Goal: Submit feedback/report problem

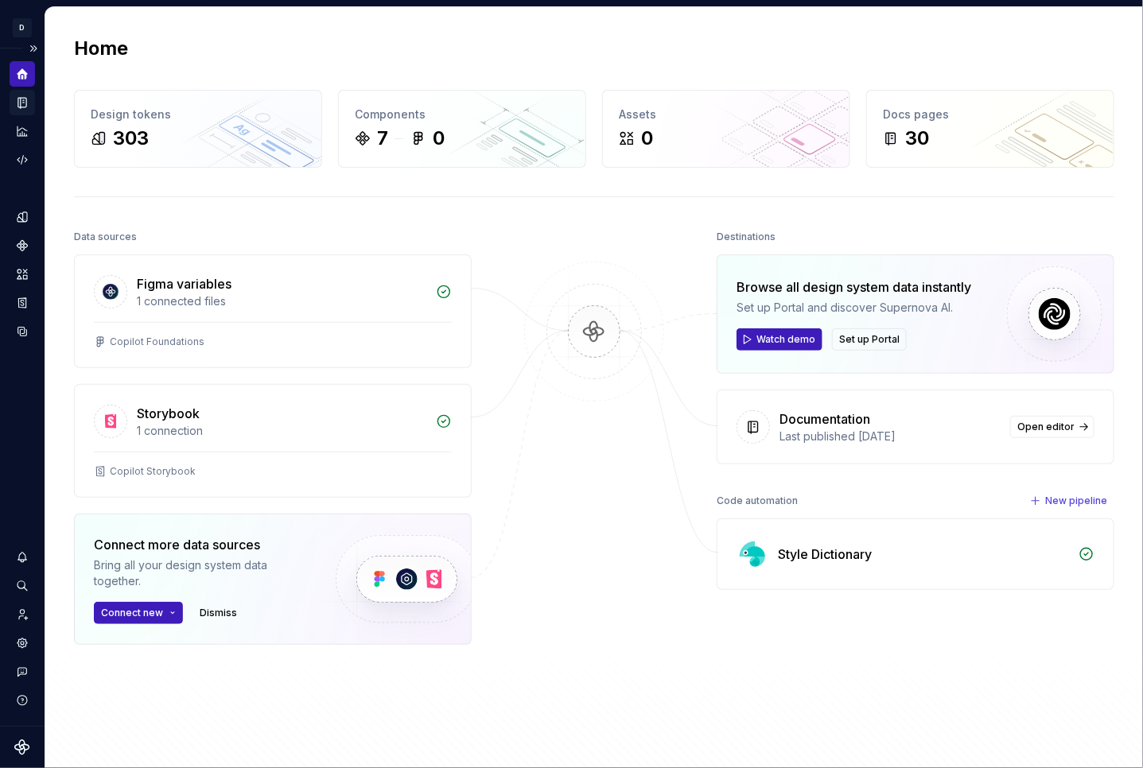
click at [21, 107] on icon "Documentation" at bounding box center [22, 102] width 14 height 14
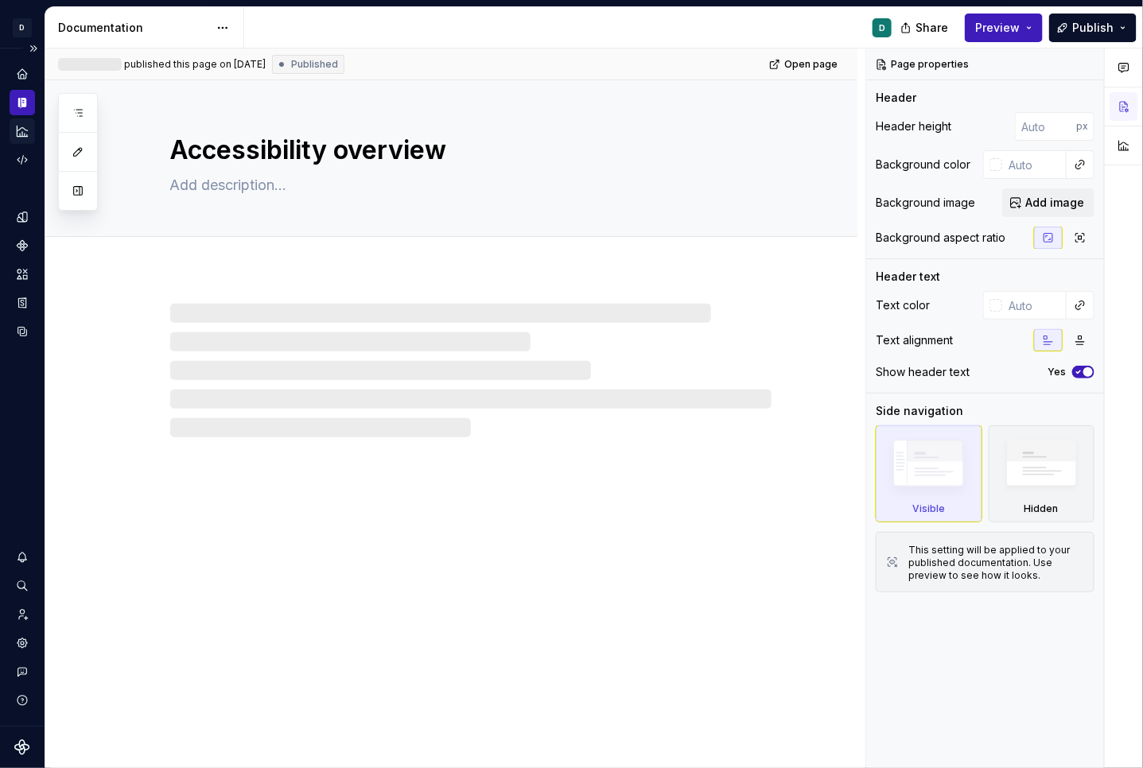
click at [21, 130] on icon "Analytics" at bounding box center [22, 131] width 14 height 14
type textarea "*"
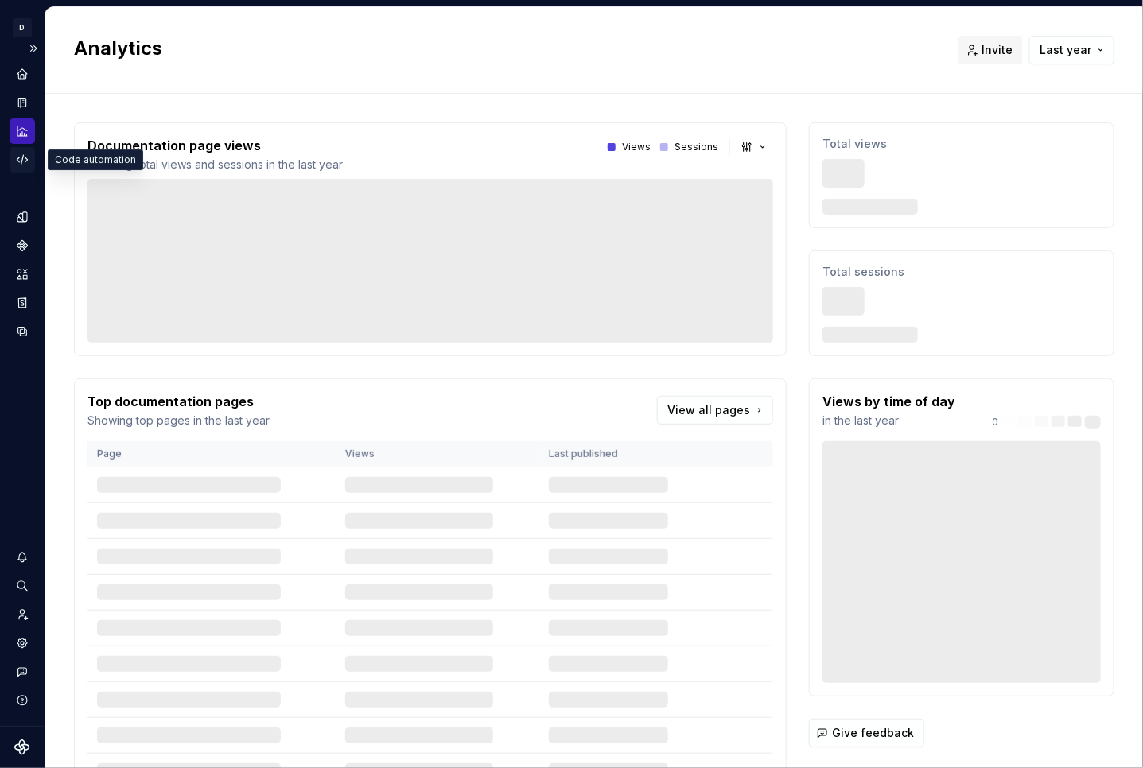
click at [25, 162] on icon "Code automation" at bounding box center [22, 160] width 14 height 14
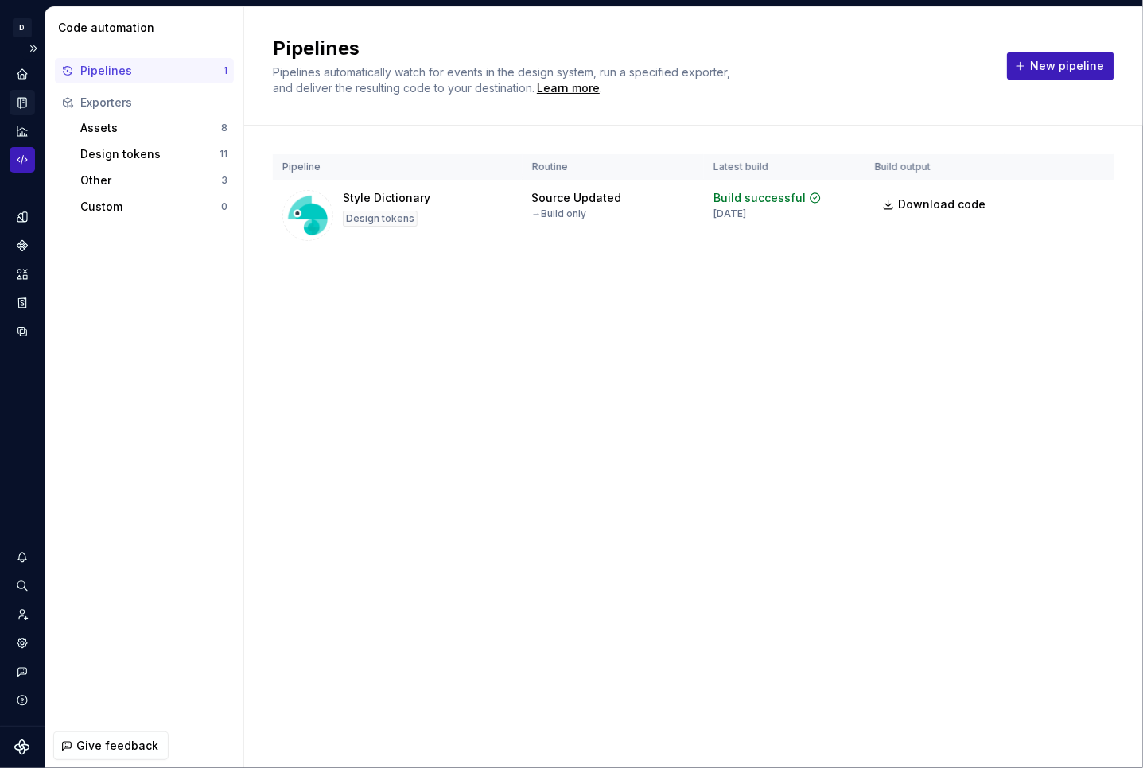
click at [22, 99] on icon "Documentation" at bounding box center [22, 103] width 8 height 10
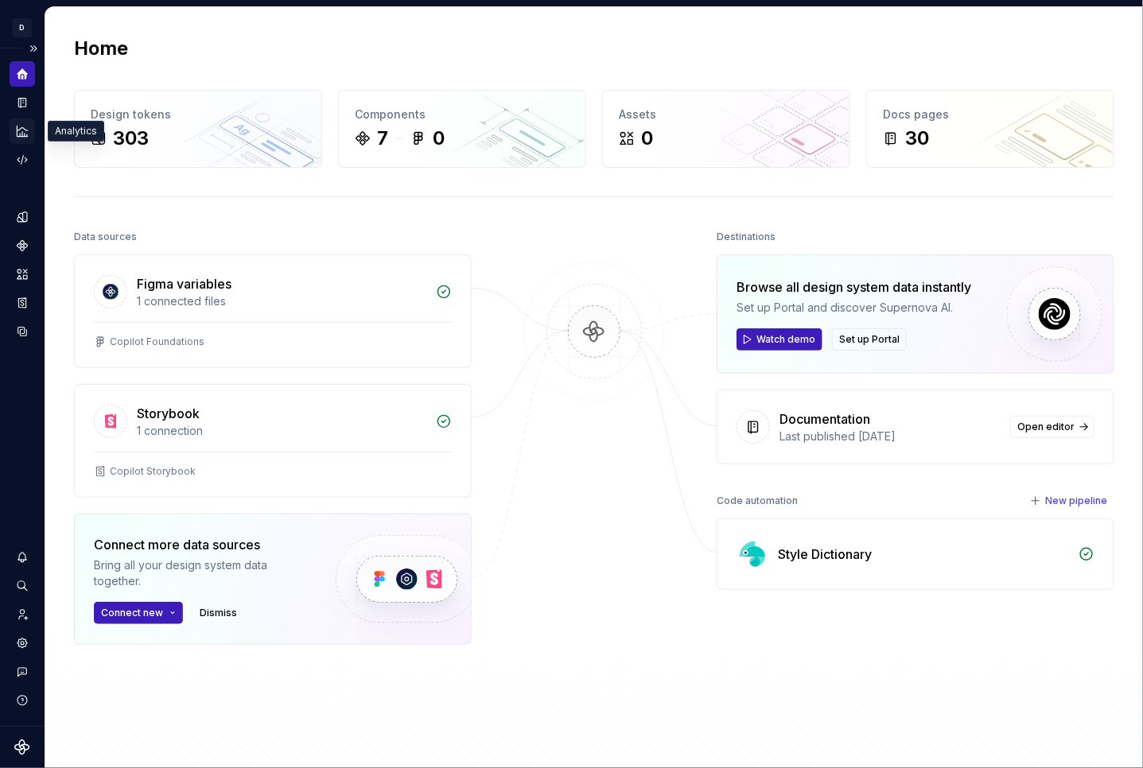
click at [19, 129] on icon "Analytics" at bounding box center [22, 131] width 10 height 10
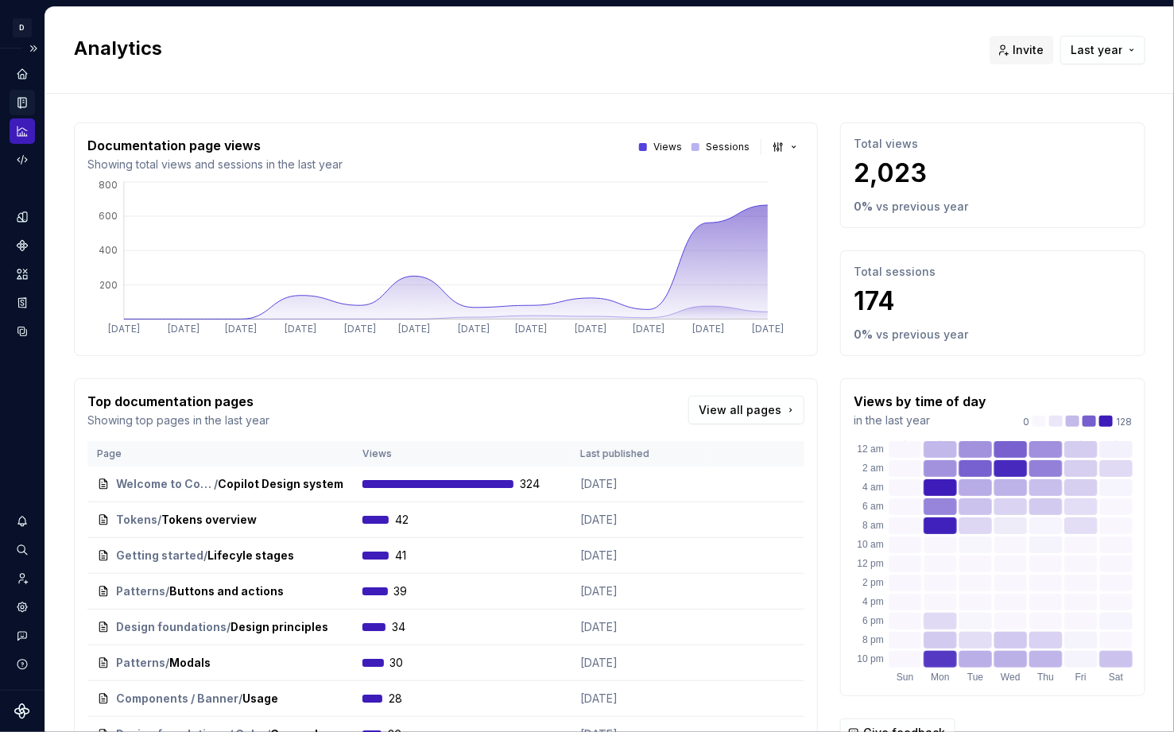
click at [21, 103] on icon "Documentation" at bounding box center [24, 103] width 6 height 9
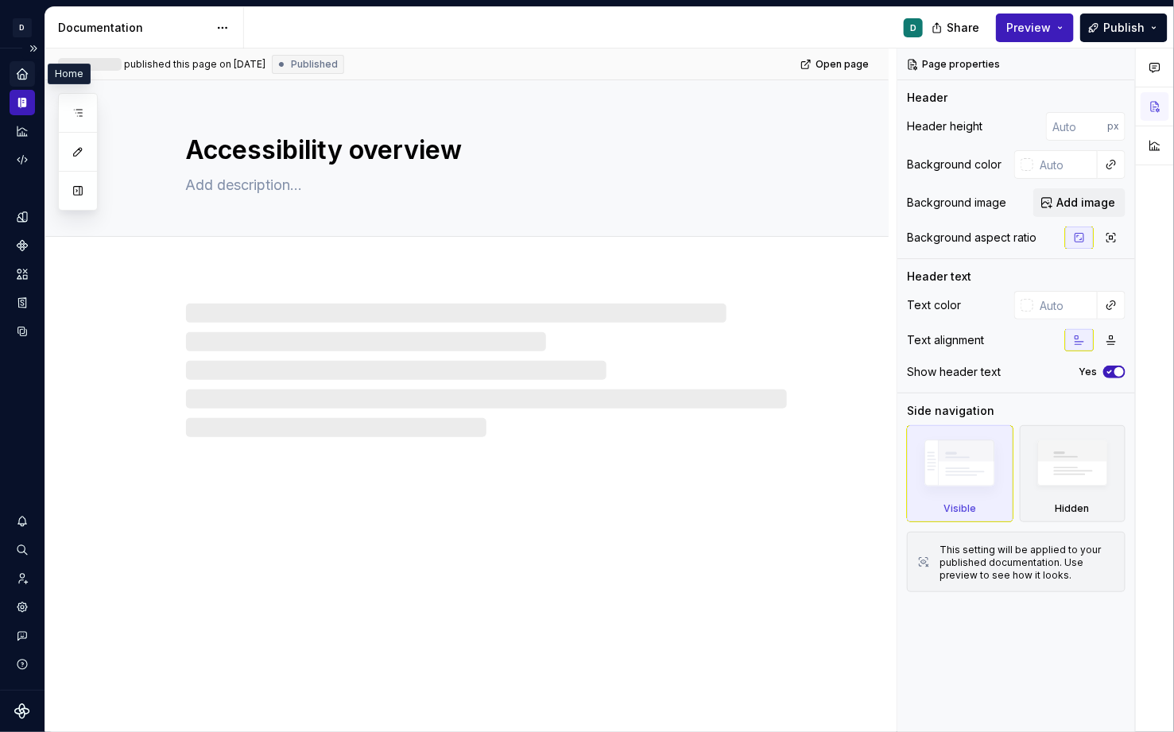
type textarea "*"
click at [21, 72] on icon "Home" at bounding box center [22, 73] width 10 height 10
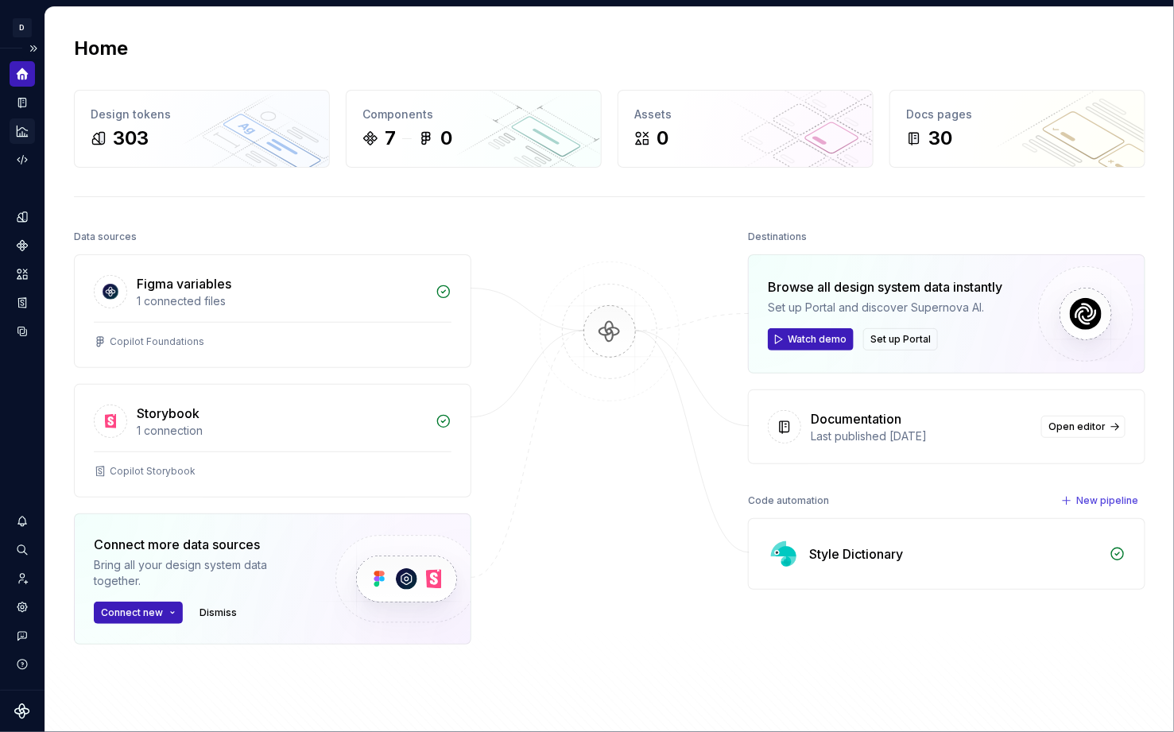
click at [25, 134] on icon "Analytics" at bounding box center [22, 131] width 10 height 10
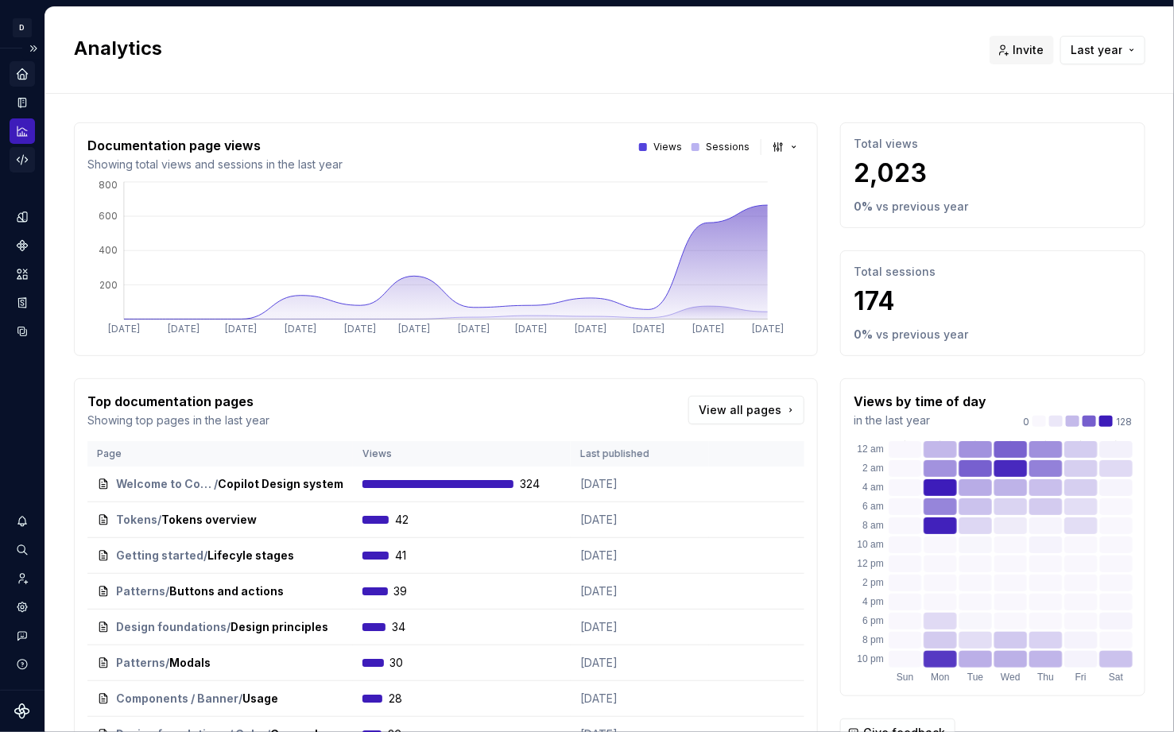
click at [24, 161] on icon "Code automation" at bounding box center [22, 160] width 14 height 14
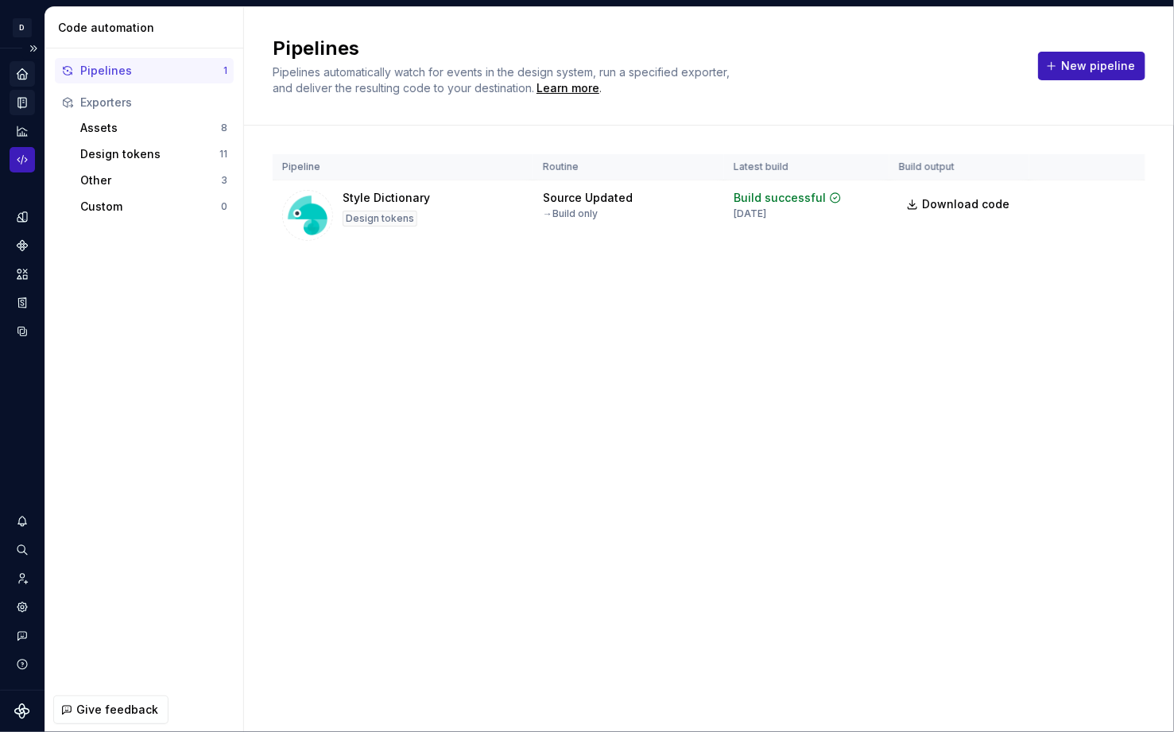
click at [23, 102] on icon "Documentation" at bounding box center [22, 103] width 8 height 10
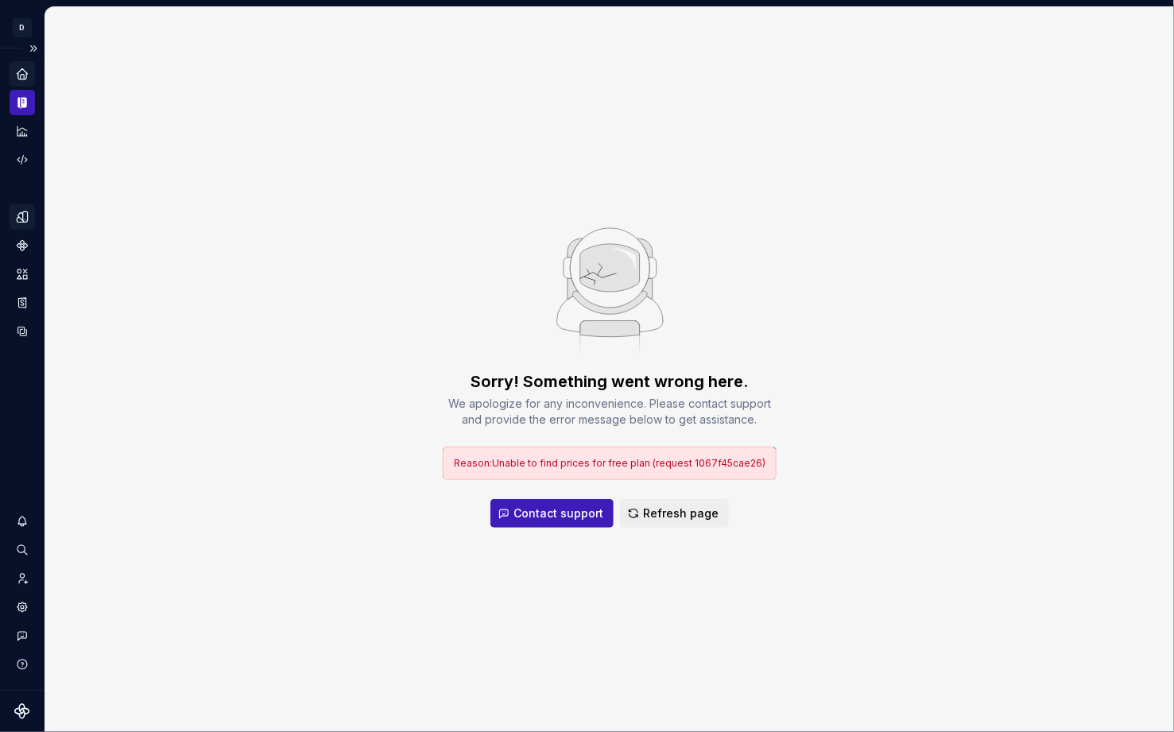
click at [23, 218] on icon "Design tokens" at bounding box center [25, 217] width 5 height 10
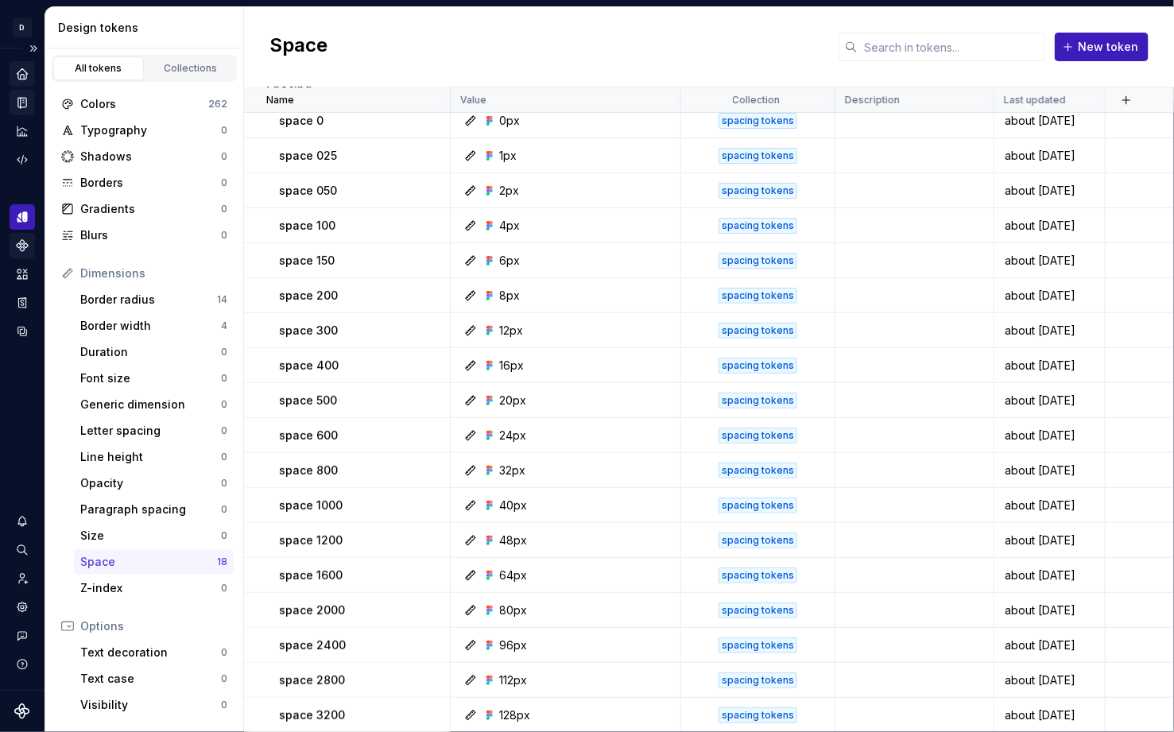
click at [21, 245] on icon "Components" at bounding box center [22, 245] width 11 height 11
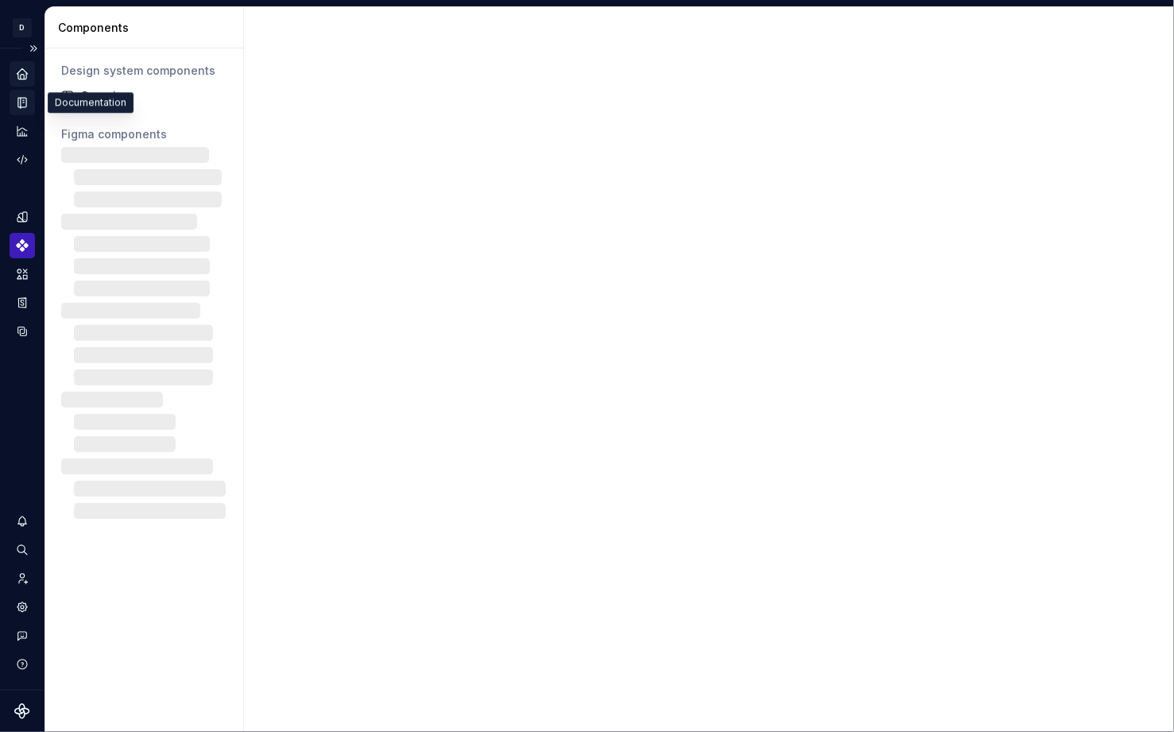
click at [24, 106] on icon "Documentation" at bounding box center [24, 103] width 6 height 9
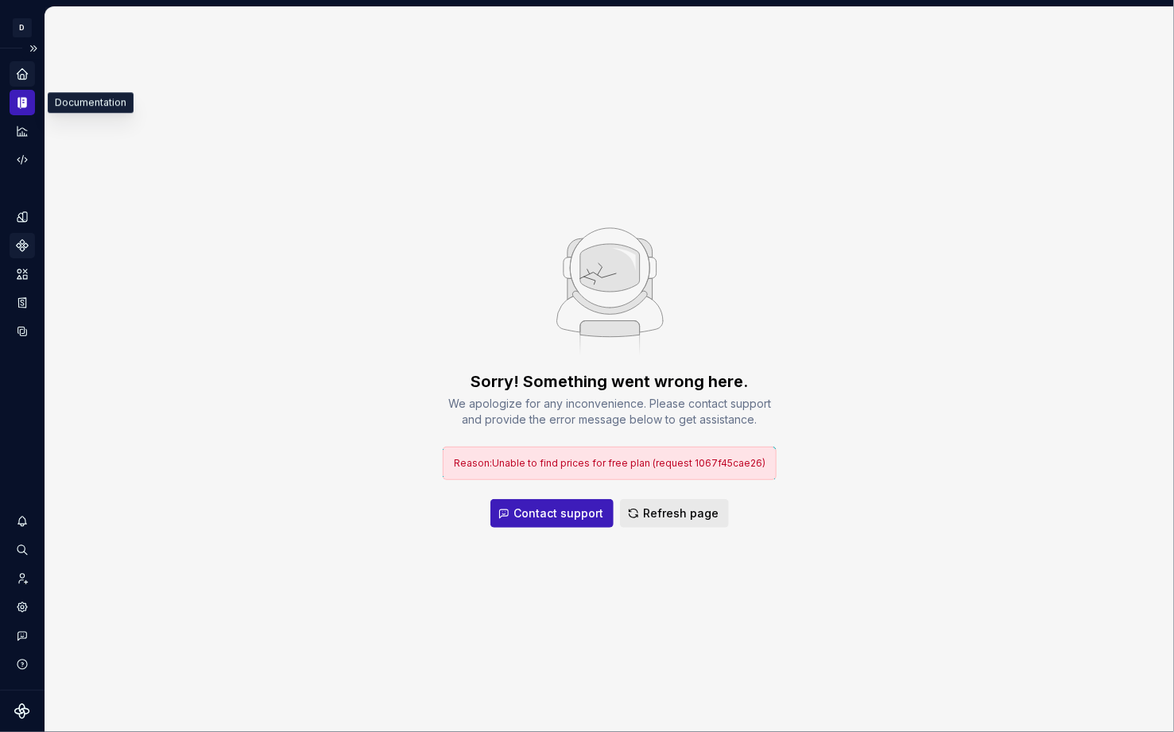
click at [662, 516] on span "Refresh page" at bounding box center [681, 514] width 76 height 16
click at [577, 517] on span "Contact support" at bounding box center [559, 514] width 90 height 16
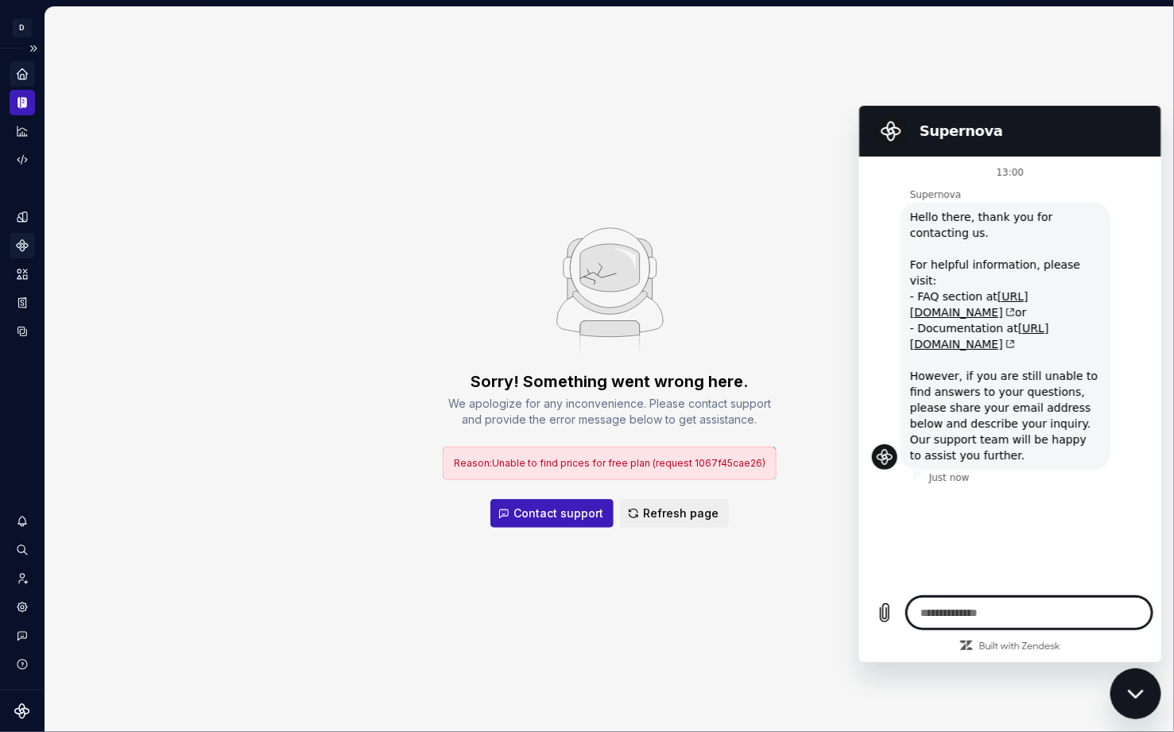
type textarea "*"
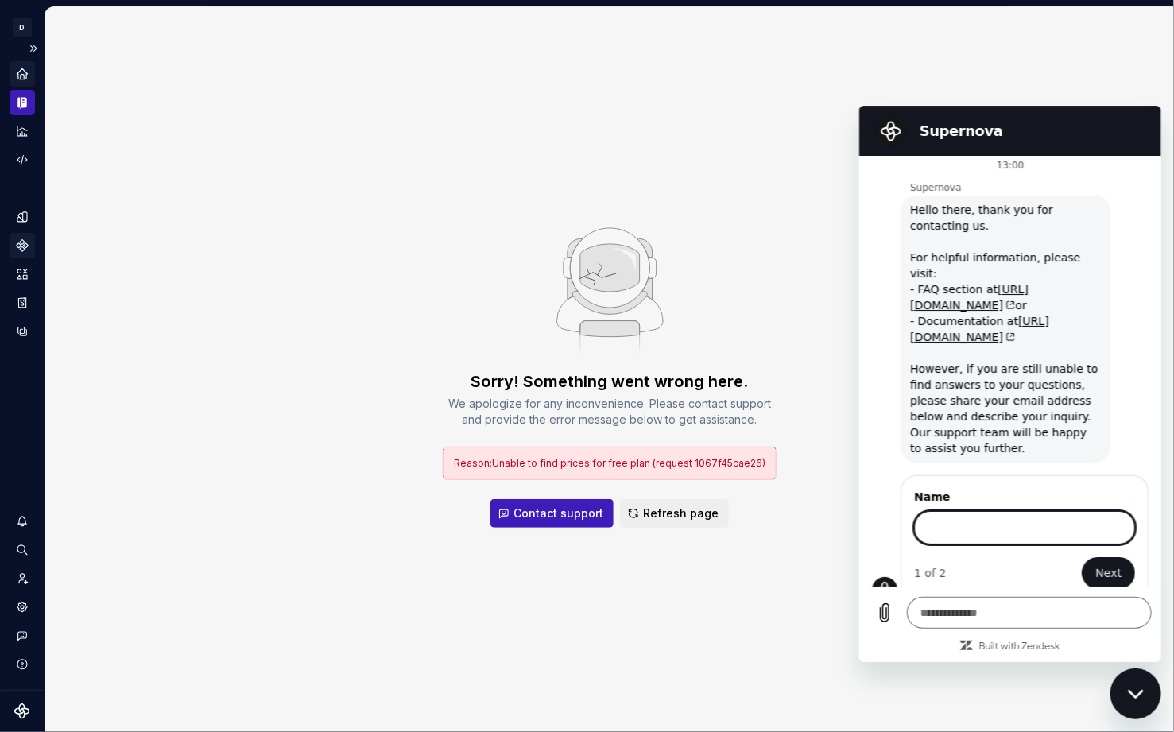
scroll to position [6, 0]
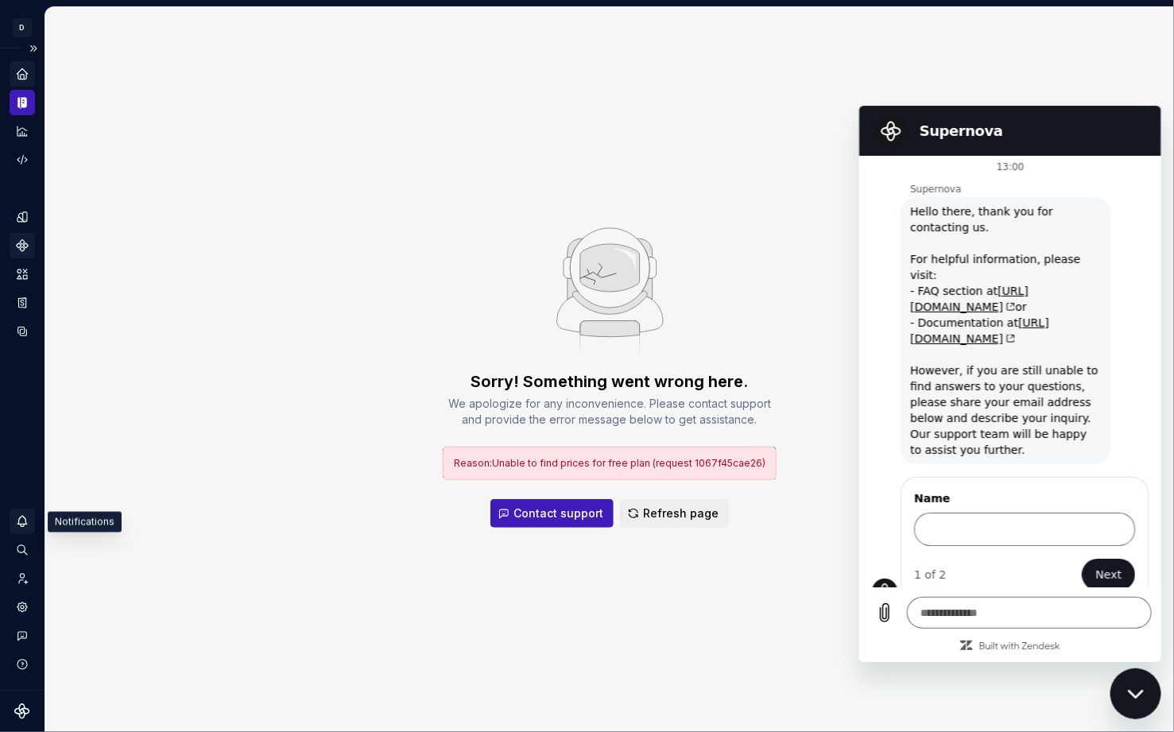
click at [24, 516] on icon "Notifications" at bounding box center [22, 521] width 14 height 14
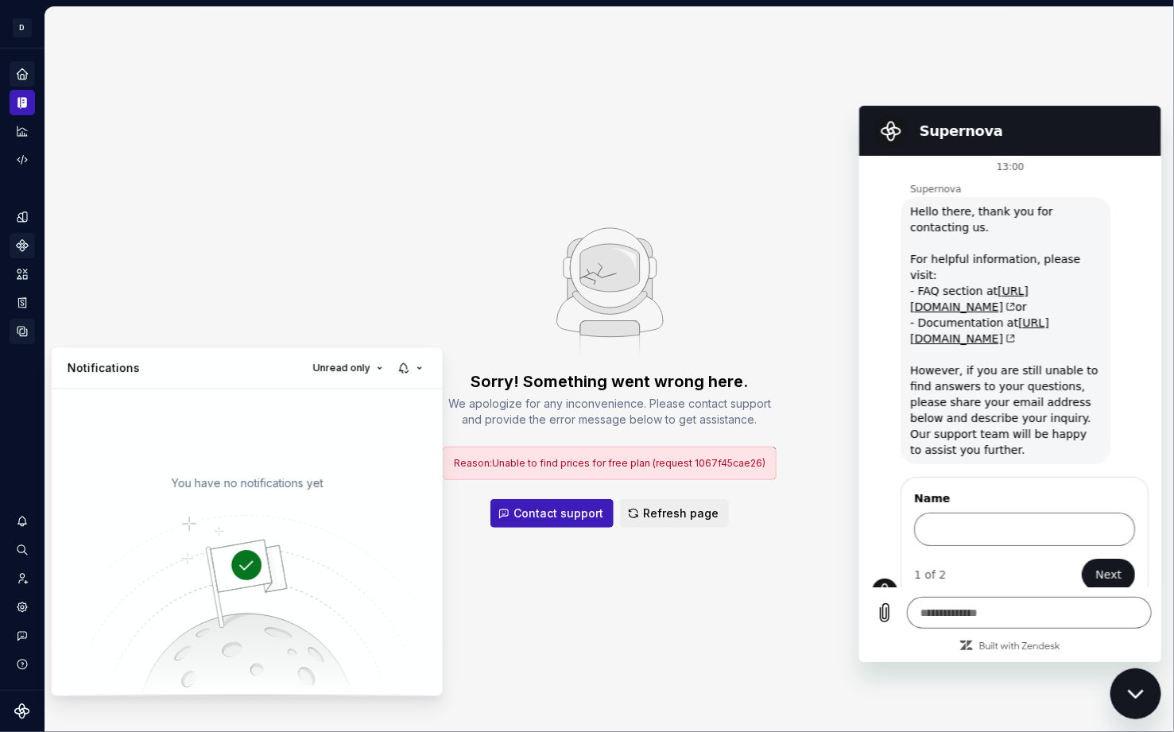
click at [21, 330] on html "D Copilot D Design system data Sorry! Something went wrong here. We apologize f…" at bounding box center [587, 366] width 1174 height 732
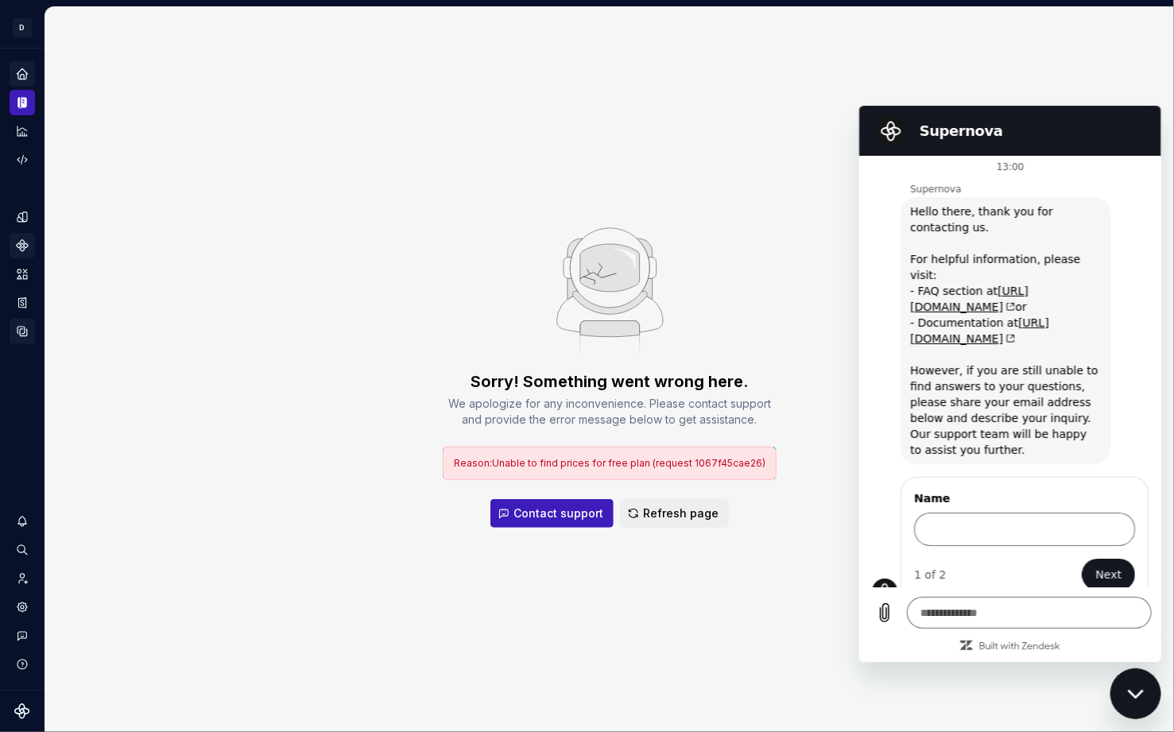
click at [20, 323] on div "Data sources" at bounding box center [22, 331] width 25 height 25
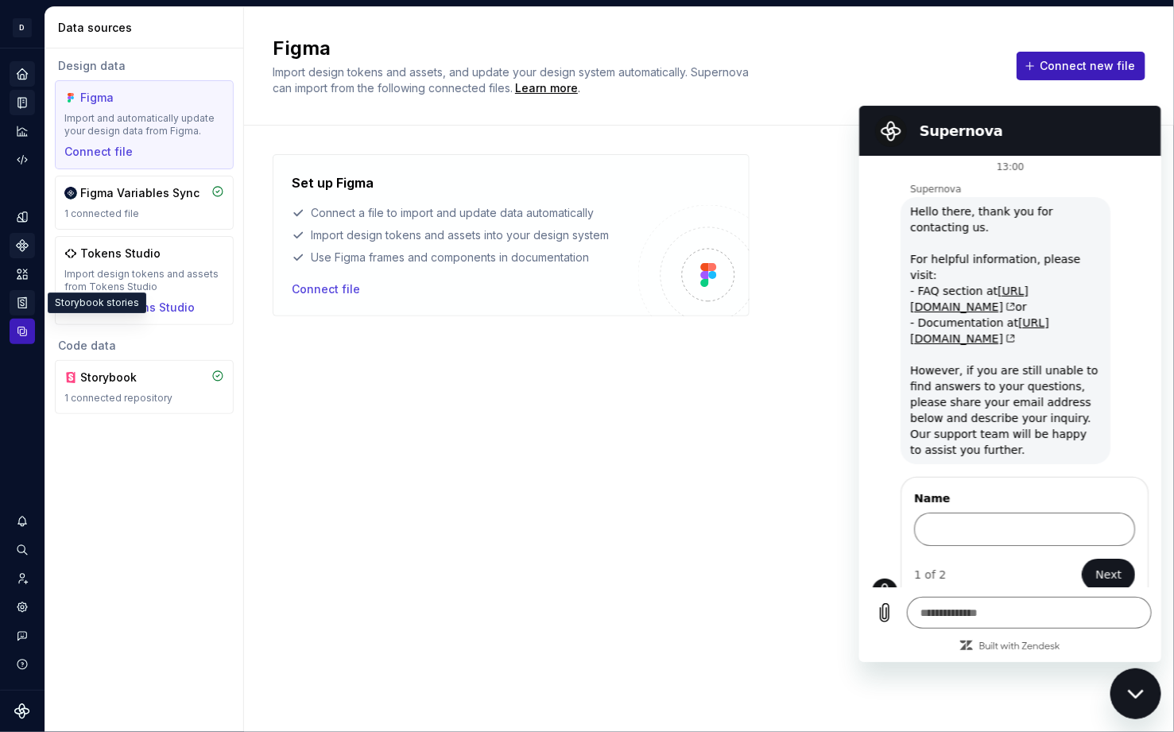
click at [19, 297] on icon "Storybook stories" at bounding box center [22, 302] width 8 height 10
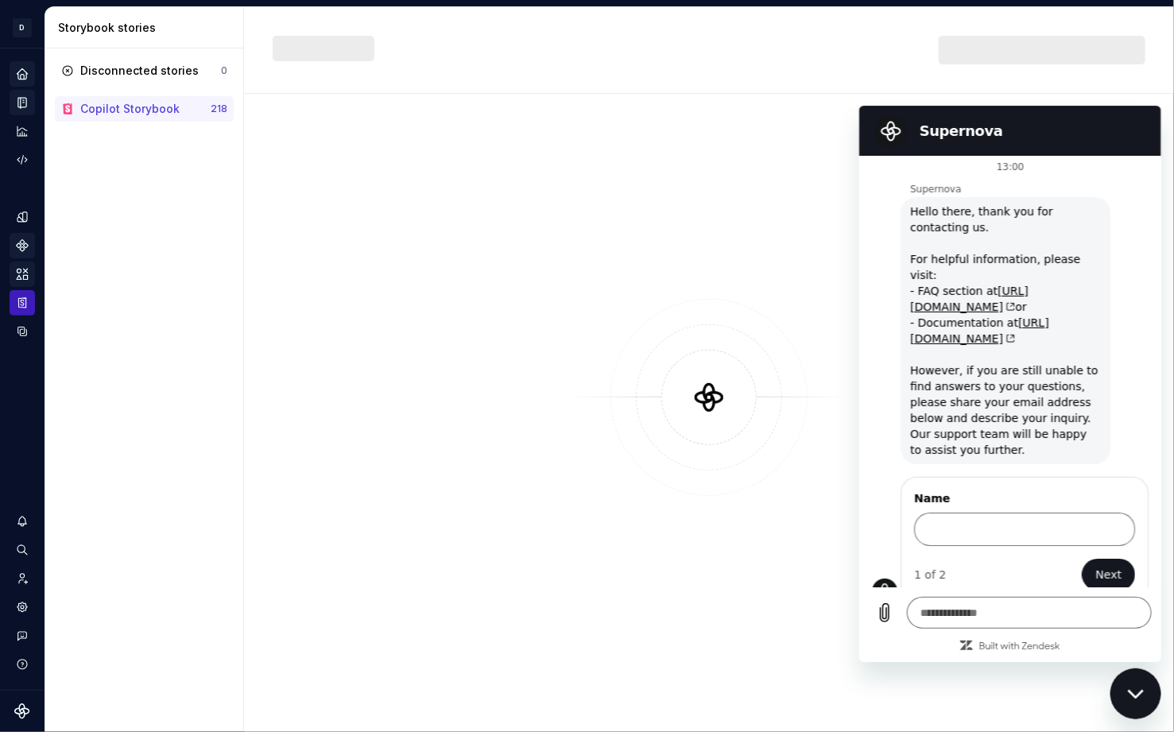
click at [20, 274] on icon "Assets" at bounding box center [22, 274] width 14 height 14
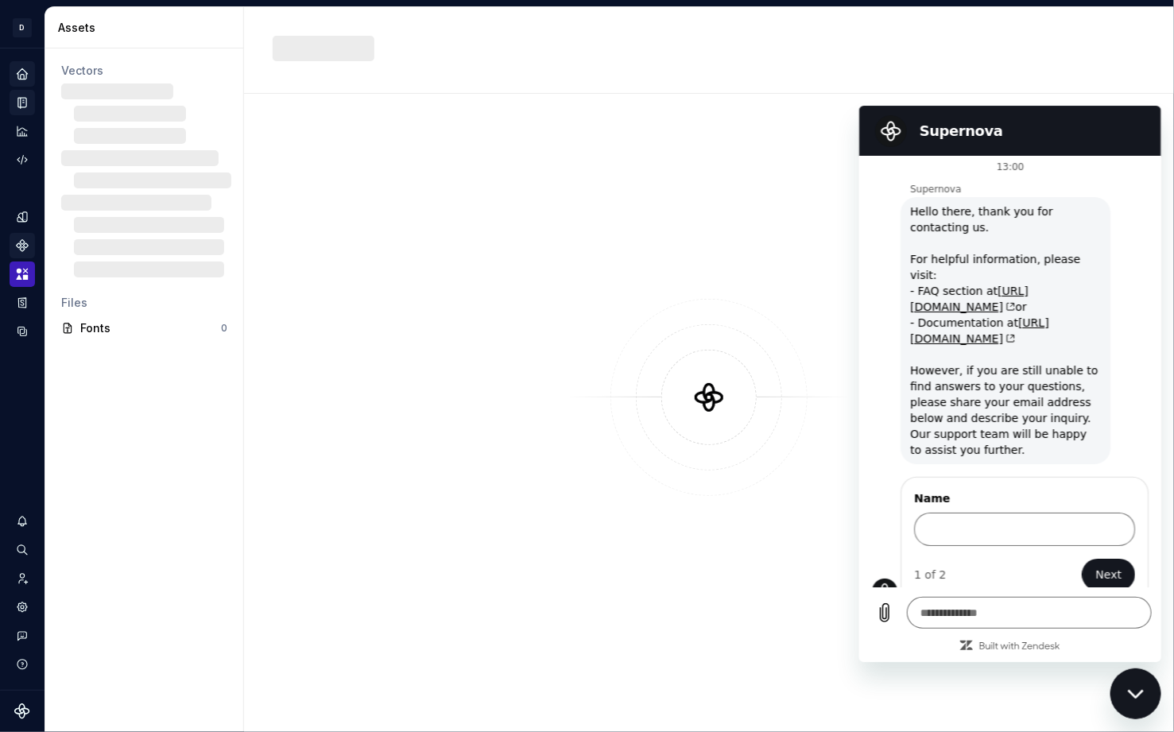
click at [21, 247] on icon "Components" at bounding box center [22, 246] width 14 height 14
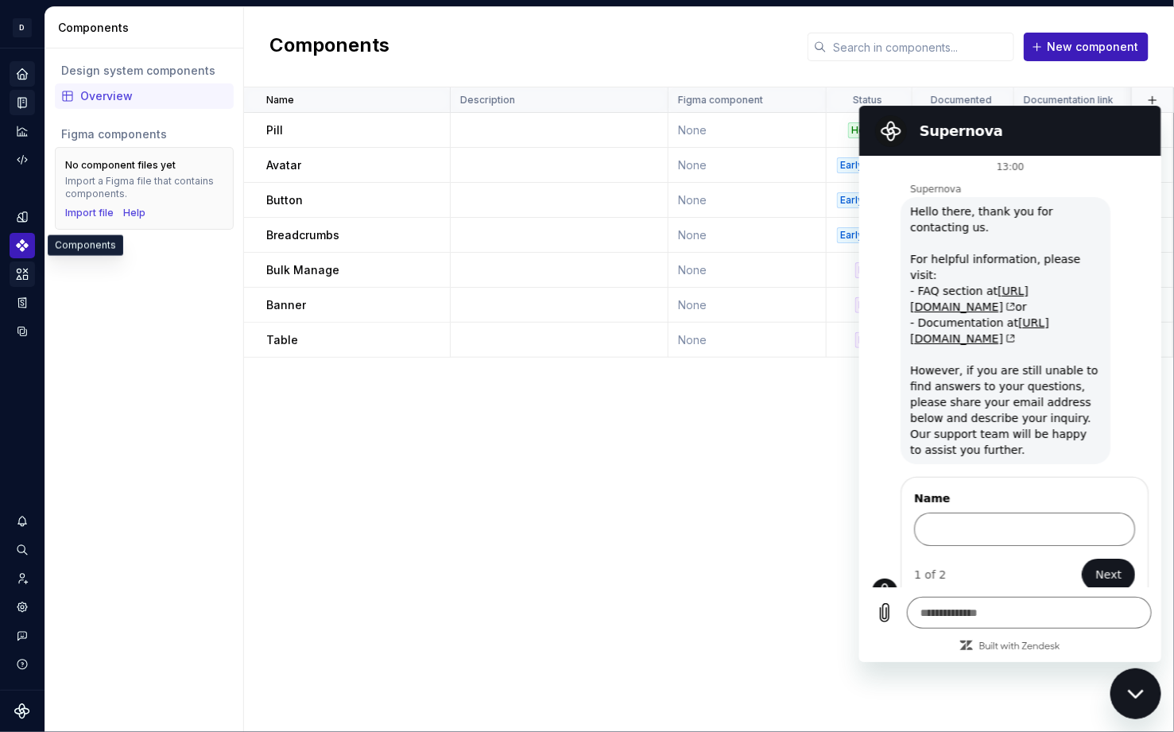
click at [515, 363] on div "Name Description Figma component Status Documented Documentation link Repositor…" at bounding box center [709, 409] width 930 height 645
click at [24, 27] on html "D Copilot D Design system data Components Design system components Overview Fig…" at bounding box center [587, 366] width 1174 height 732
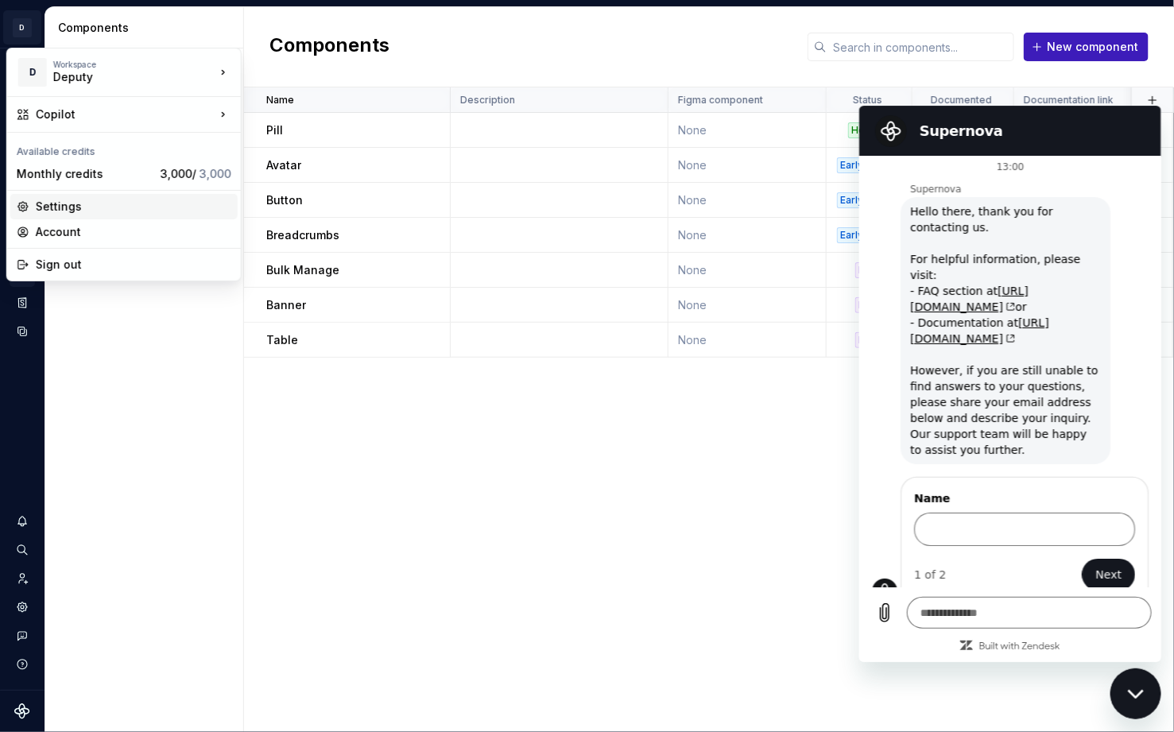
click at [121, 209] on div "Settings" at bounding box center [134, 207] width 196 height 16
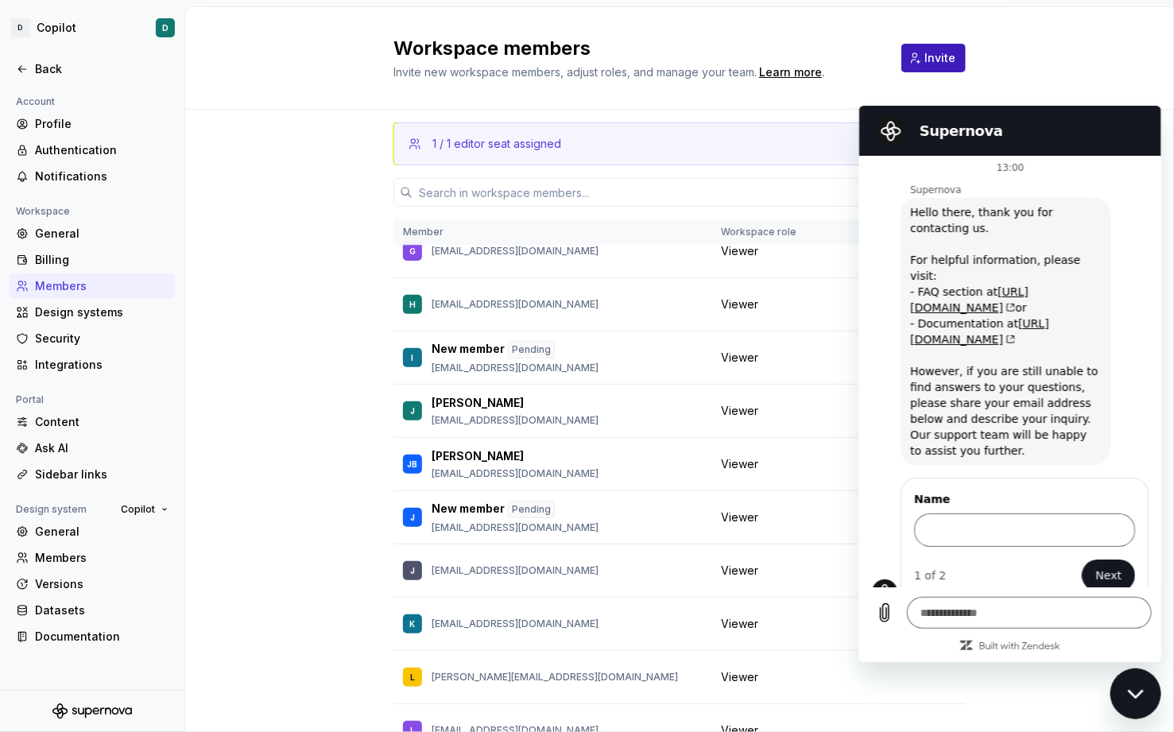
scroll to position [102, 0]
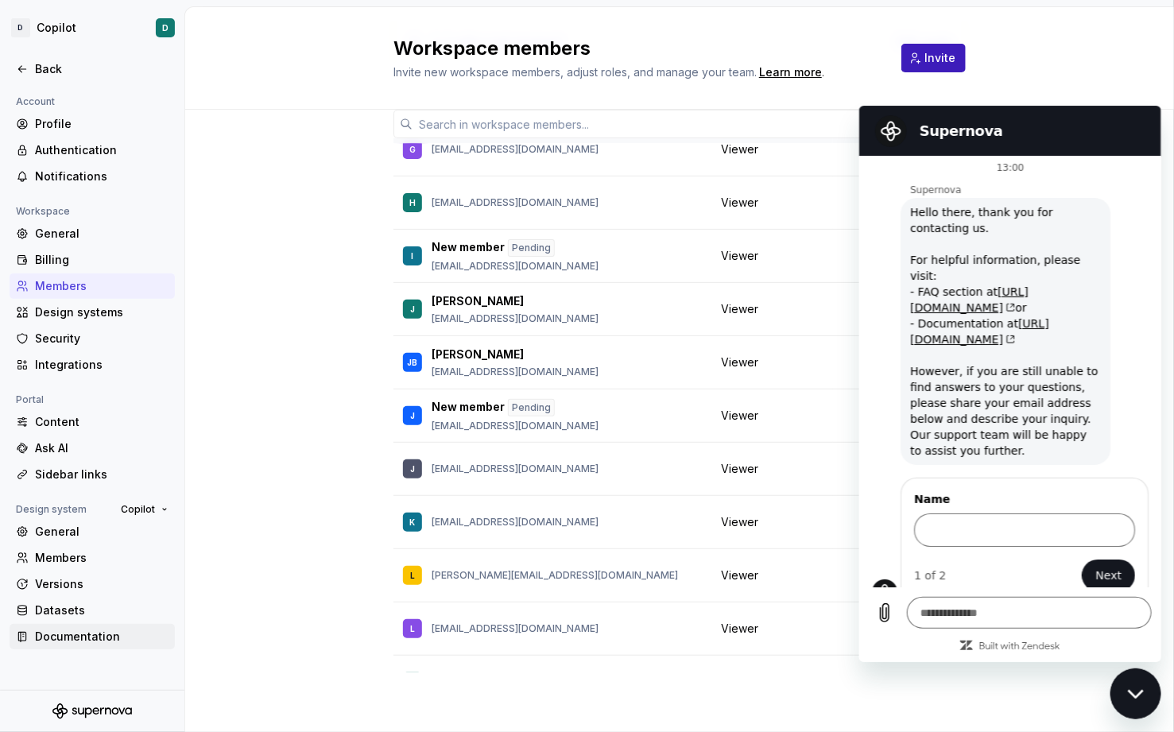
click at [99, 641] on div "Documentation" at bounding box center [102, 637] width 134 height 16
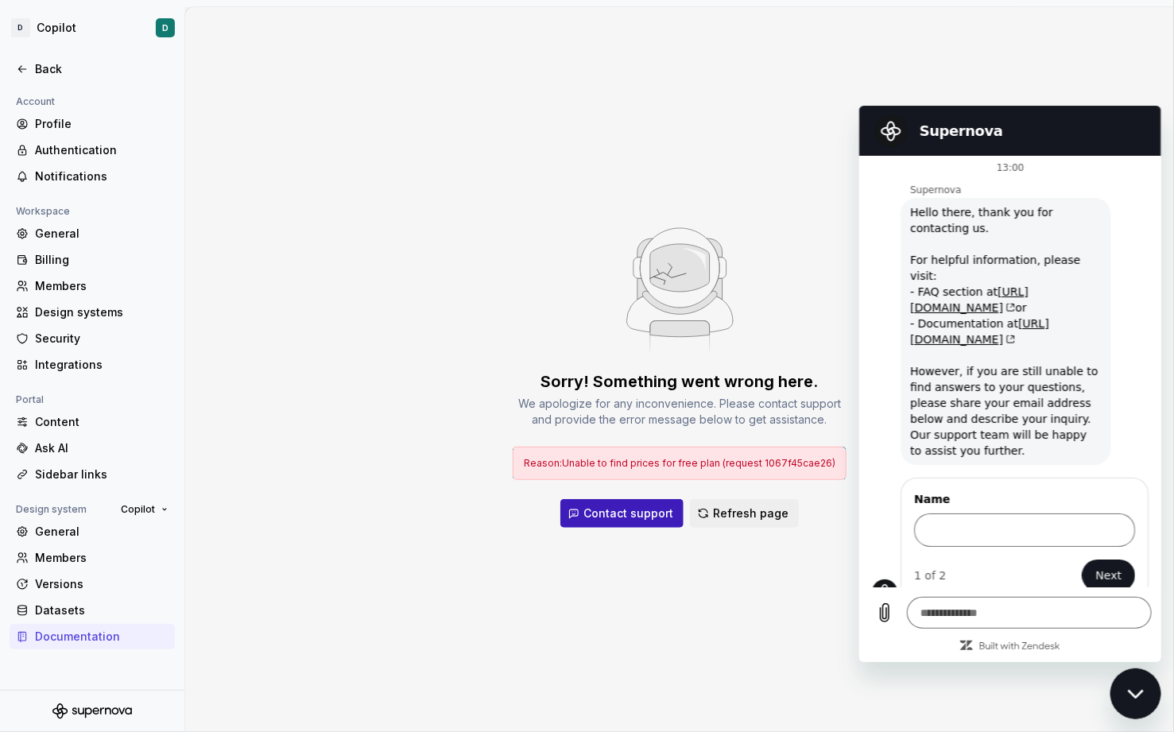
click at [639, 588] on div "Sorry! Something went wrong here. We apologize for any inconvenience. Please co…" at bounding box center [679, 369] width 989 height 725
click at [981, 518] on input "Name" at bounding box center [1024, 529] width 221 height 33
type input "**********"
click at [1081, 559] on button "Next" at bounding box center [1107, 575] width 53 height 32
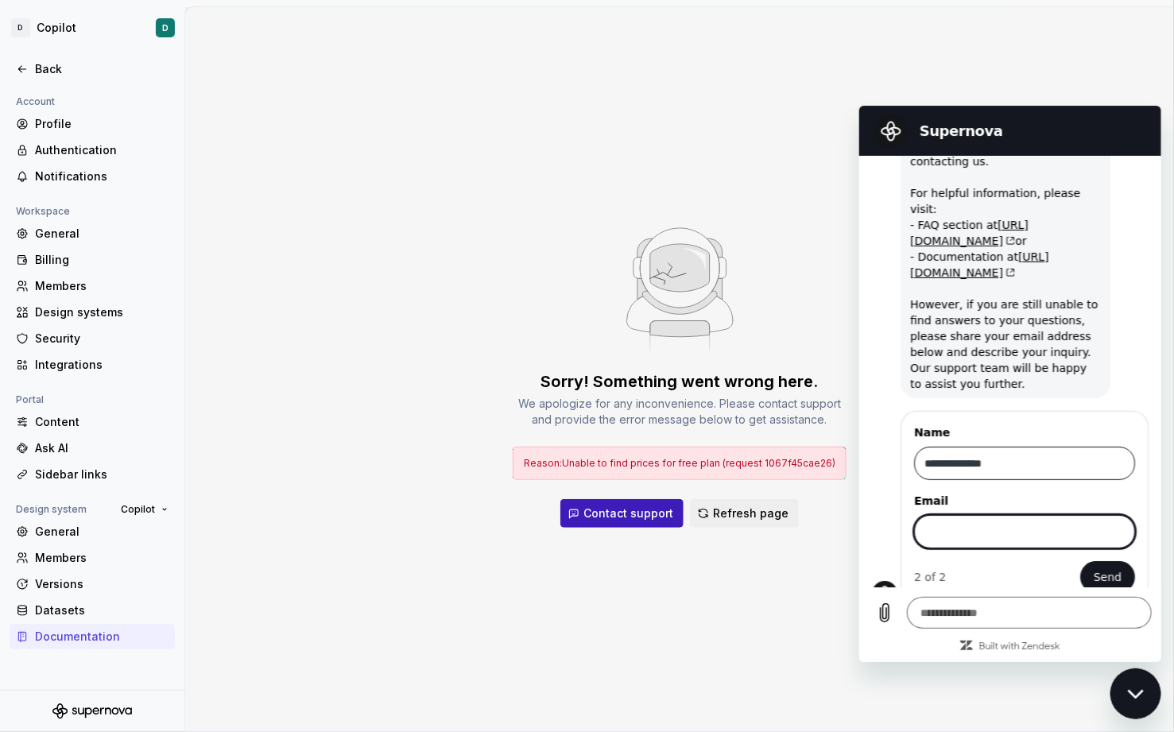
scroll to position [73, 0]
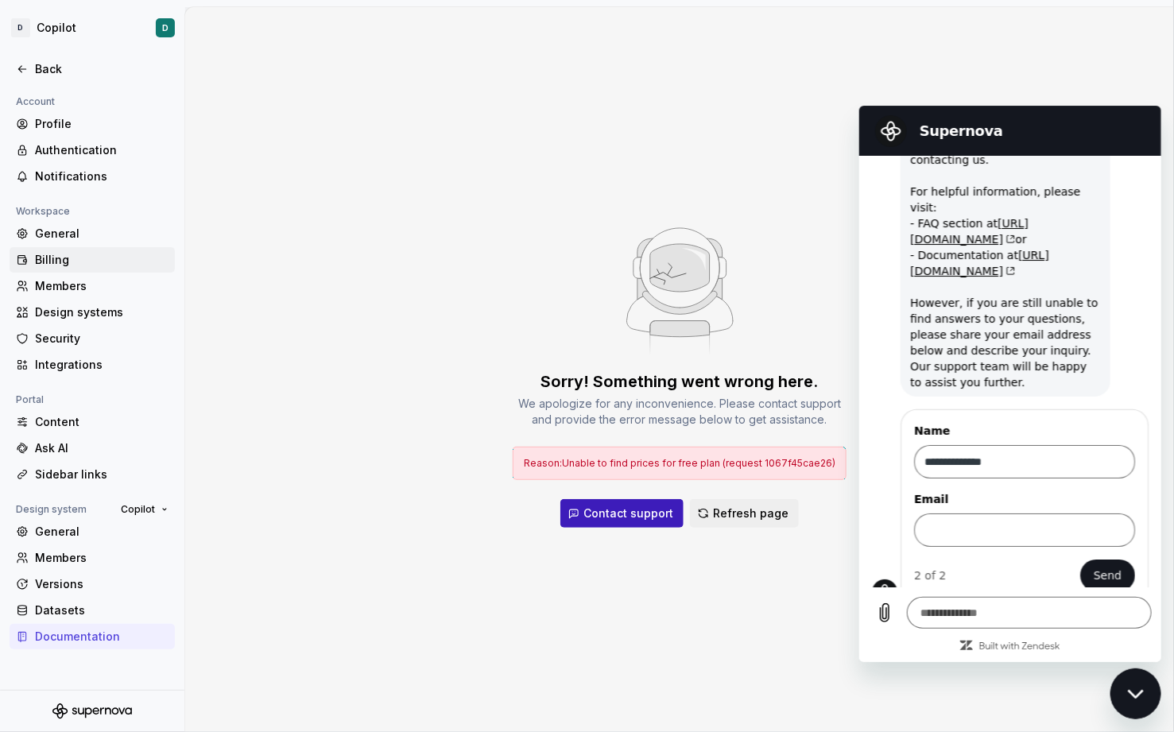
click at [74, 258] on div "Billing" at bounding box center [102, 260] width 134 height 16
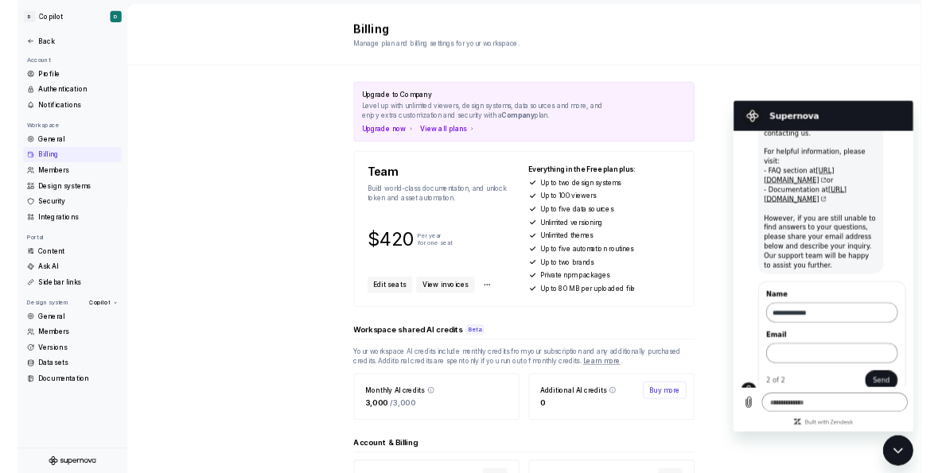
scroll to position [140, 0]
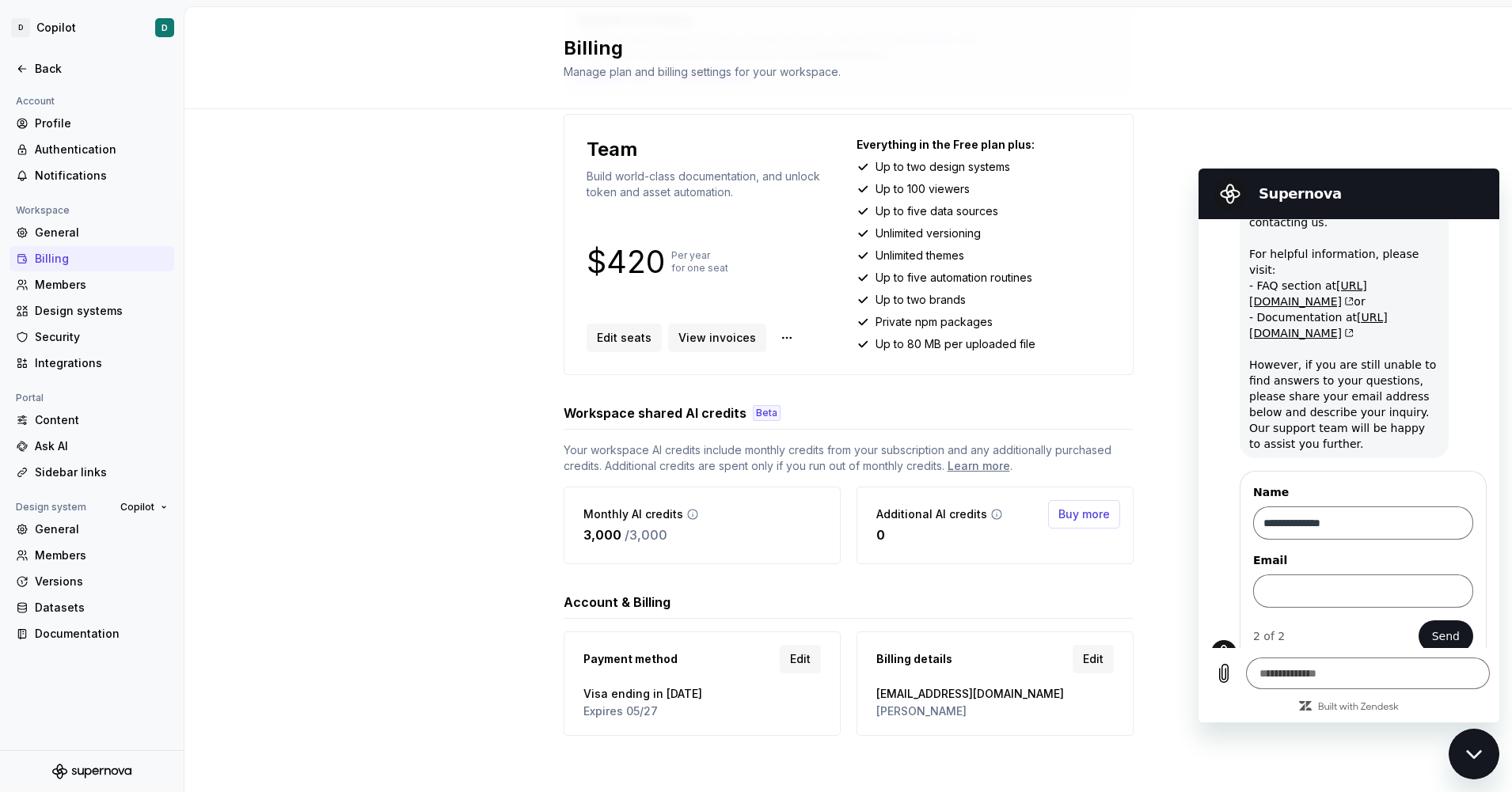
click at [1137, 174] on section "Supernova" at bounding box center [1349, 193] width 301 height 51
click at [113, 627] on div "Documentation" at bounding box center [102, 634] width 133 height 16
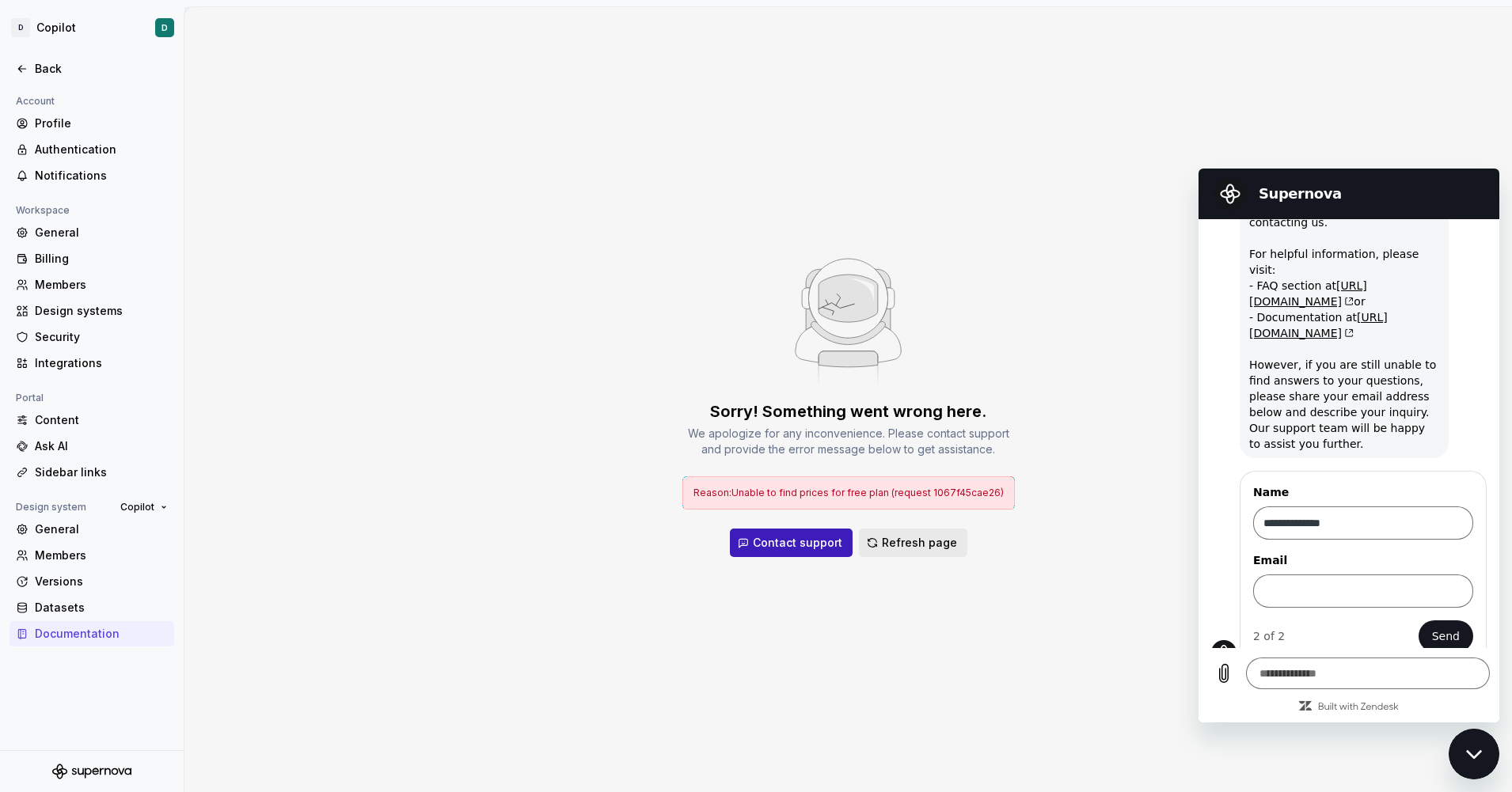
click at [924, 535] on span "Refresh page" at bounding box center [920, 543] width 76 height 16
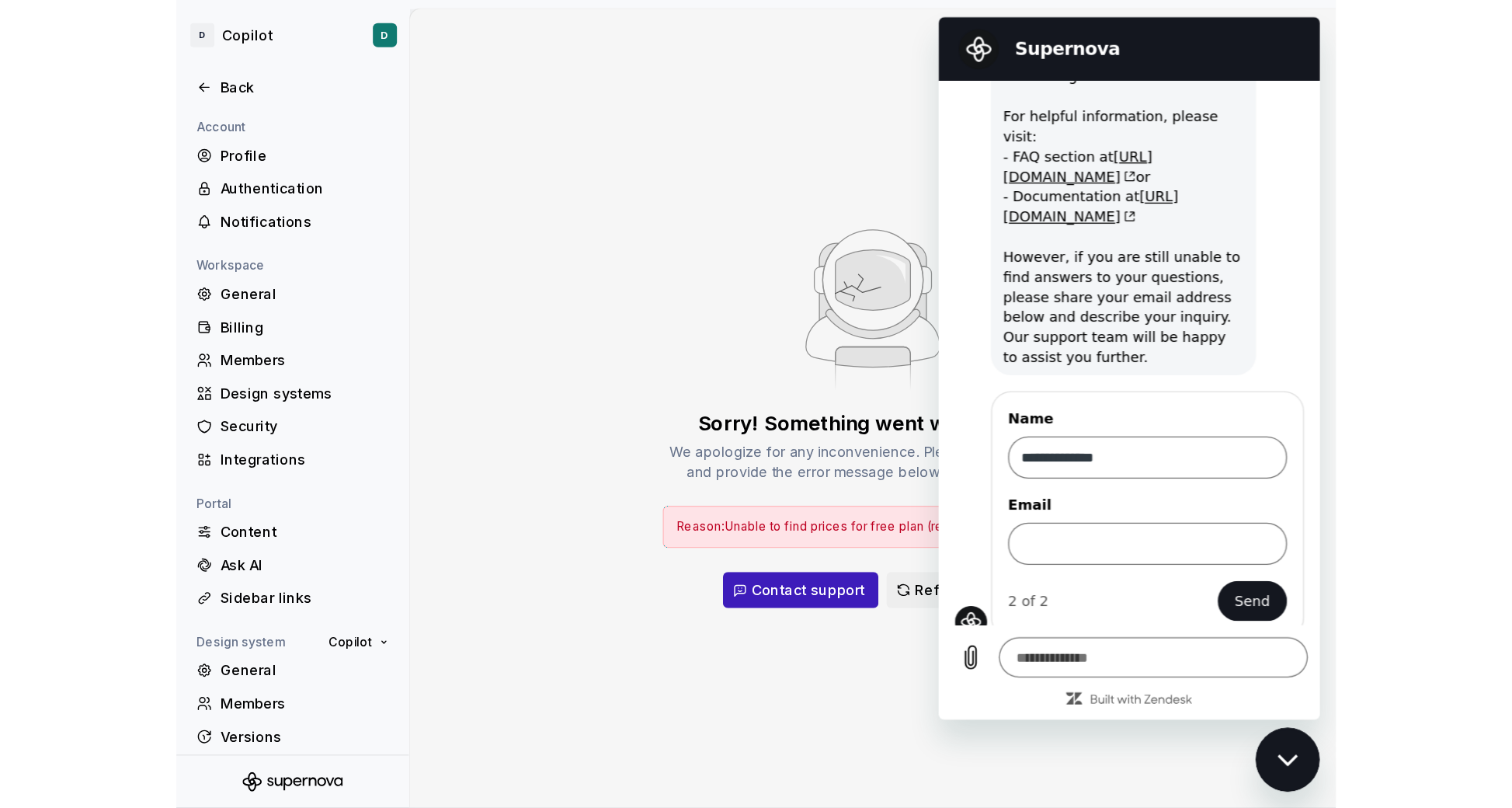
scroll to position [71, 0]
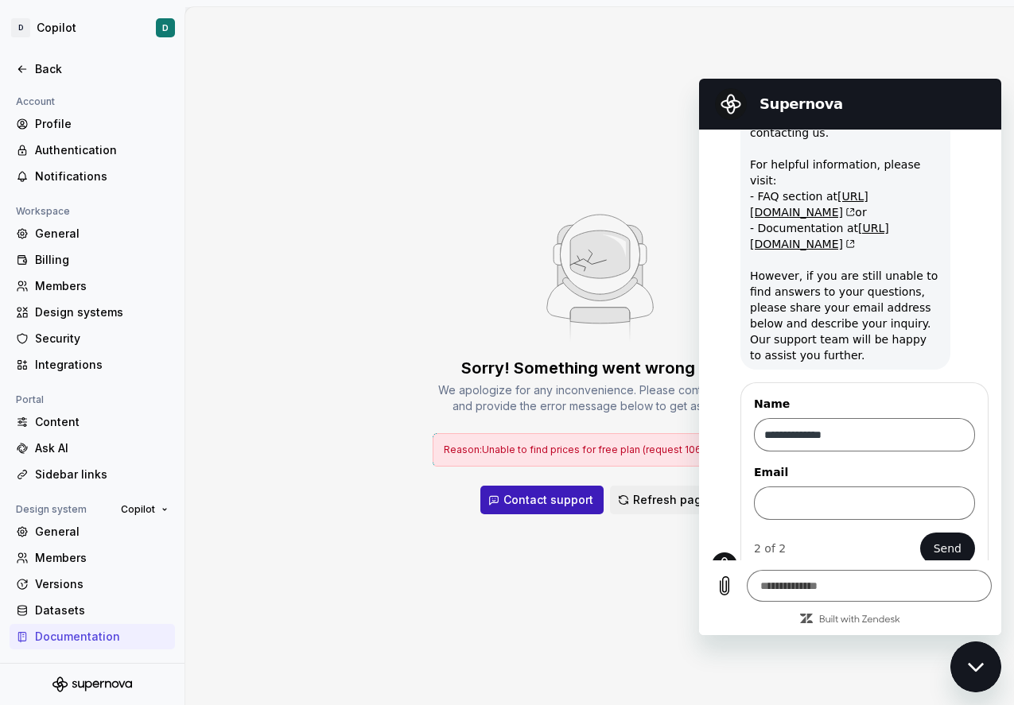
click at [872, 104] on h2 "Supernova" at bounding box center [872, 104] width 226 height 19
drag, startPoint x: 1009, startPoint y: 689, endPoint x: 1300, endPoint y: 700, distance: 291.2
click at [1014, 700] on html "D Copilot D Back Account Profile Authentication Notifications Workspace General…" at bounding box center [507, 352] width 1014 height 705
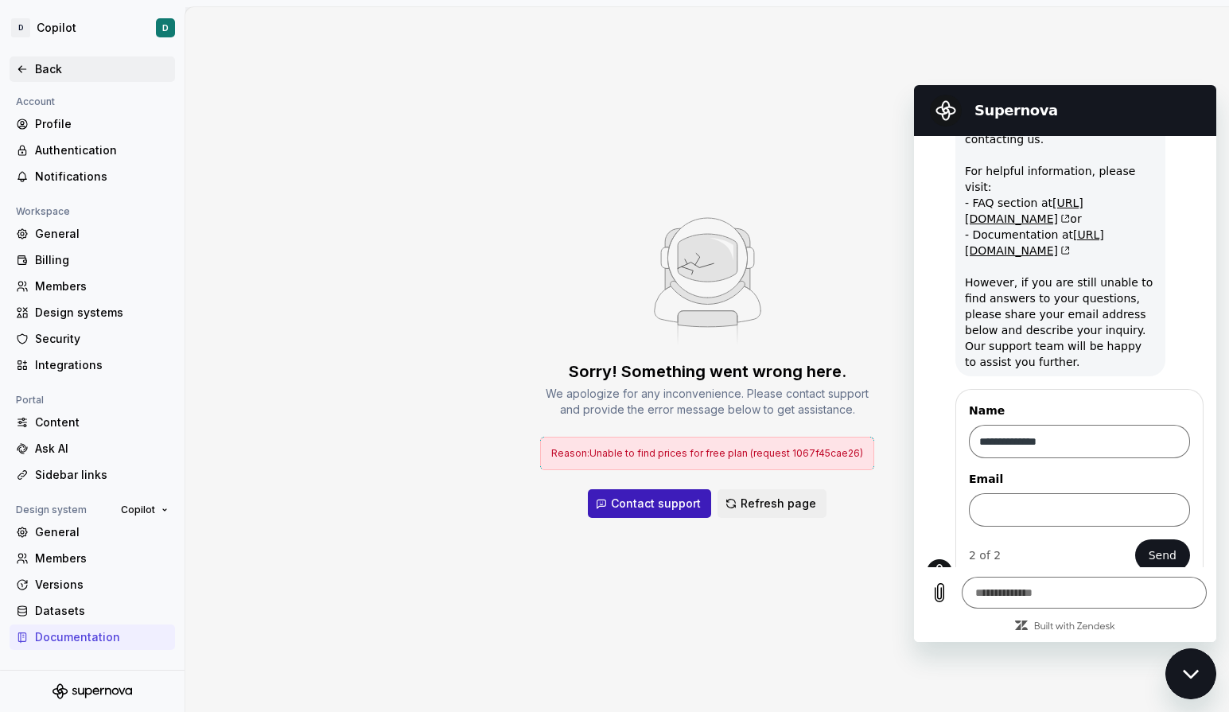
click at [45, 68] on div "Back" at bounding box center [102, 69] width 134 height 16
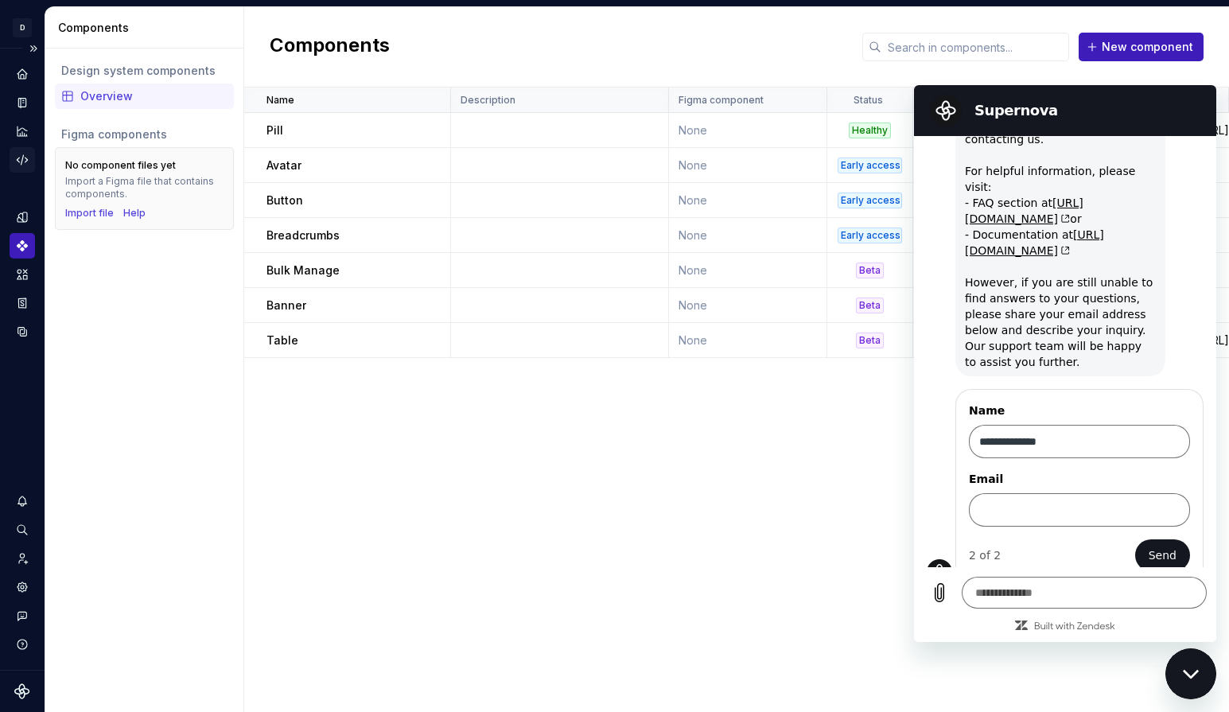
click at [25, 163] on icon "Code automation" at bounding box center [22, 160] width 14 height 14
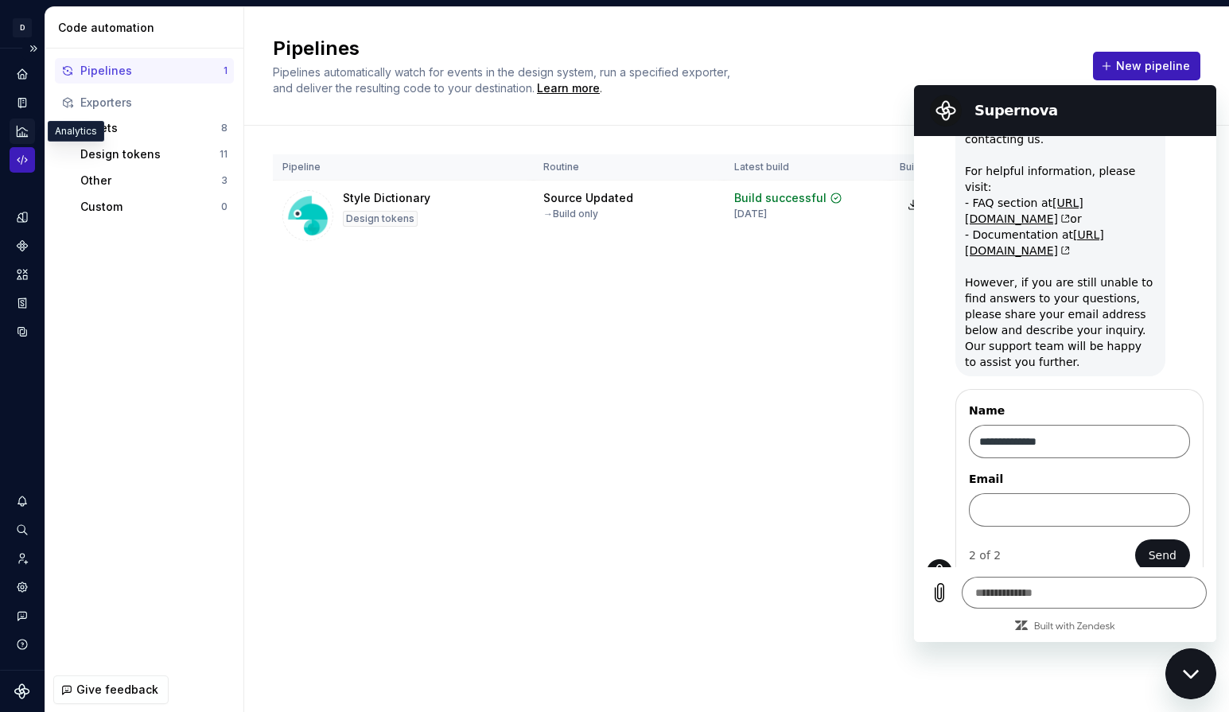
click at [25, 135] on icon "Analytics" at bounding box center [22, 131] width 10 height 10
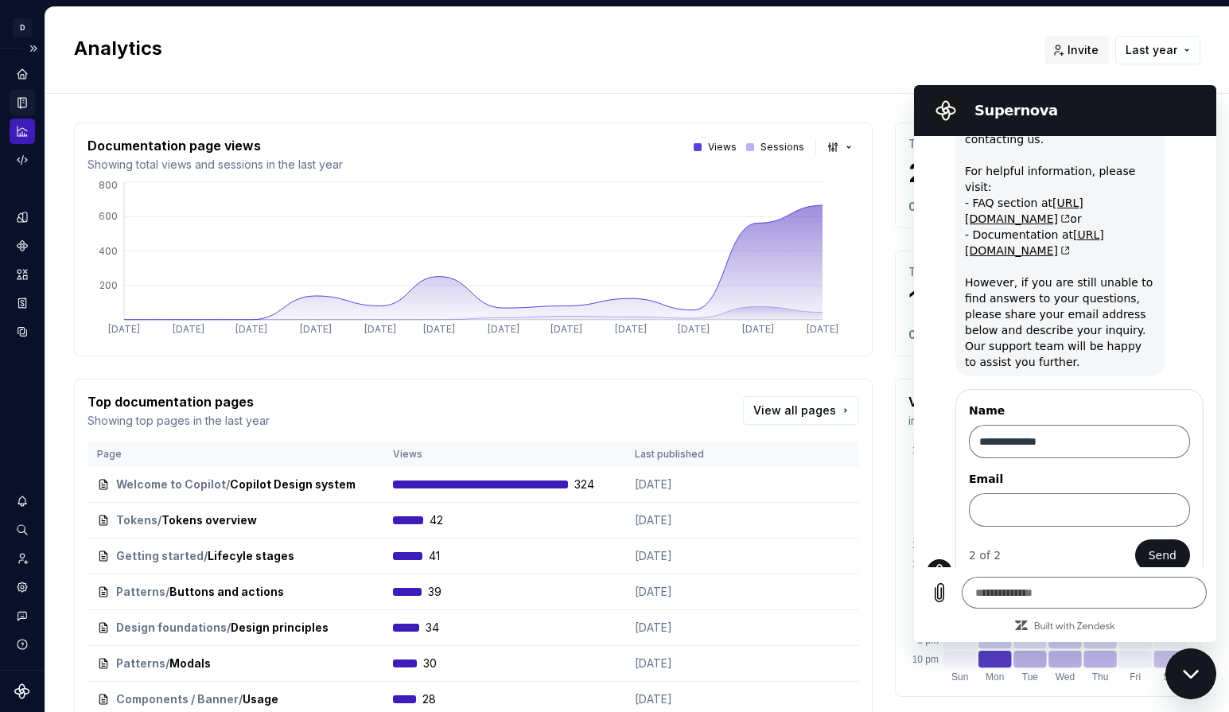
click at [27, 104] on icon "Documentation" at bounding box center [22, 102] width 14 height 14
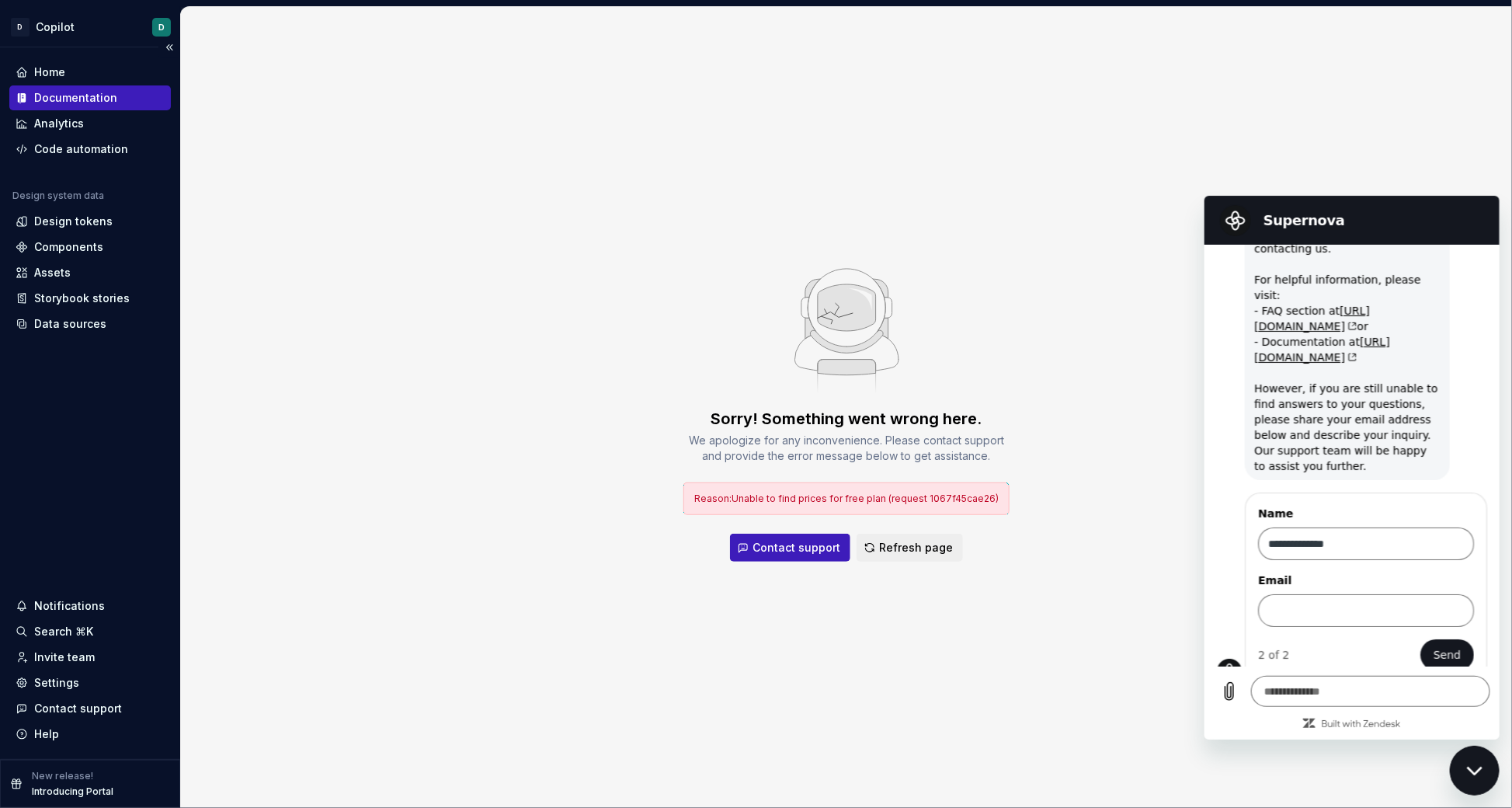
click at [1115, 226] on h2 "Supernova" at bounding box center [1373, 219] width 221 height 19
click at [1115, 749] on div "Close messaging window" at bounding box center [1474, 770] width 47 height 47
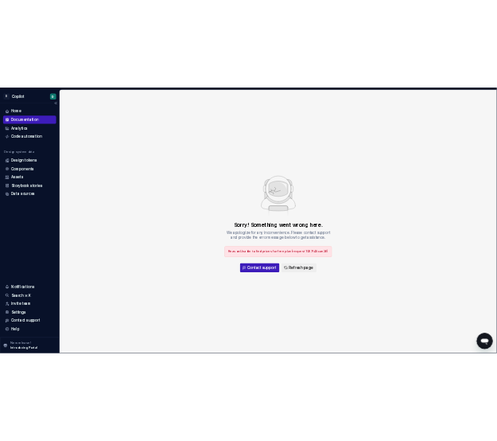
scroll to position [183, 0]
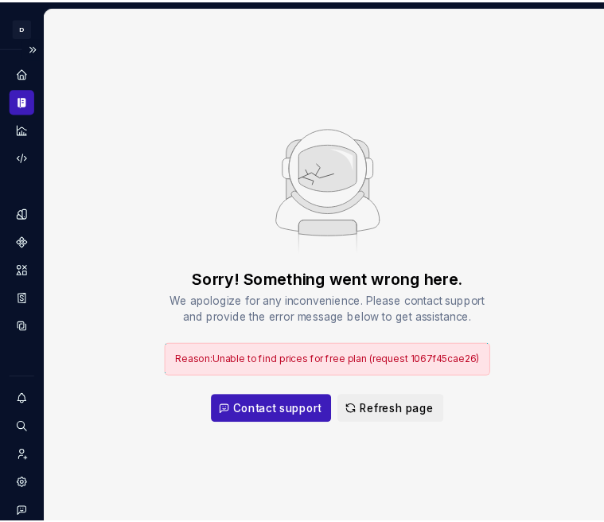
type textarea "*"
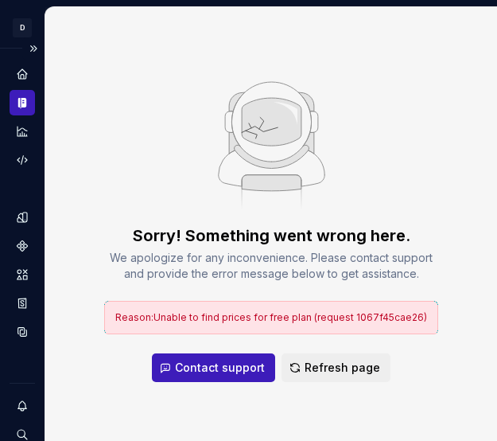
type textarea "*"
